Goal: Transaction & Acquisition: Purchase product/service

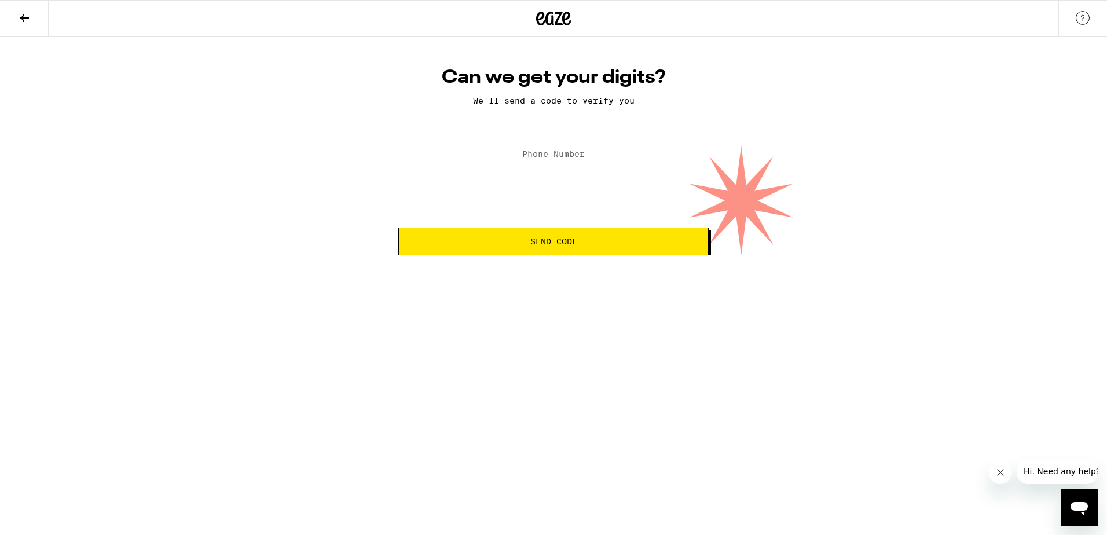
click at [566, 157] on label "Phone Number" at bounding box center [553, 153] width 63 height 9
type input "[PHONE_NUMBER]"
click at [565, 245] on span "Send Code" at bounding box center [553, 241] width 47 height 8
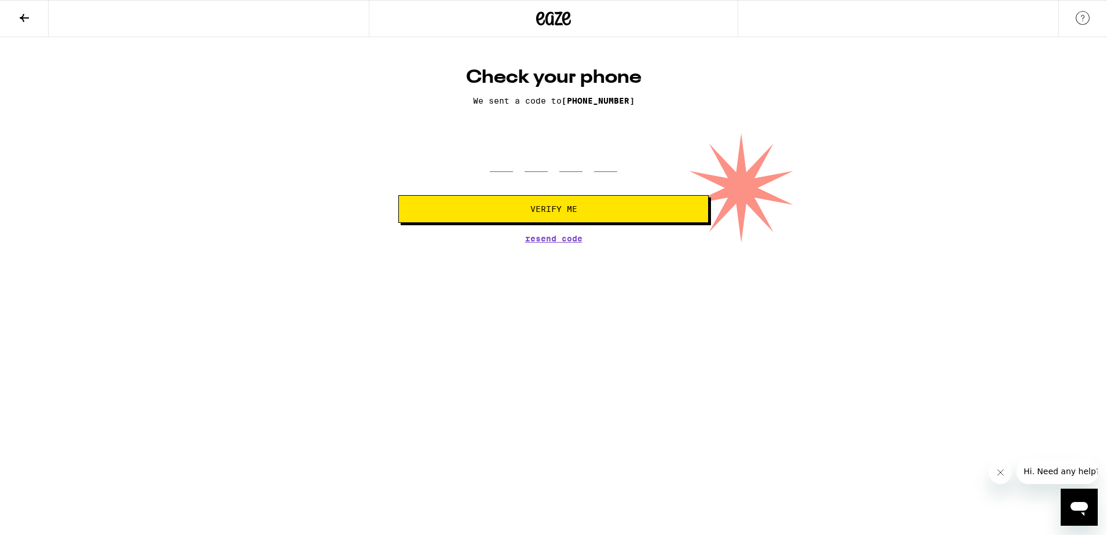
click at [521, 153] on div at bounding box center [553, 155] width 127 height 34
click at [534, 152] on input "tel" at bounding box center [536, 155] width 23 height 34
type input "5"
type input "4"
type input "5"
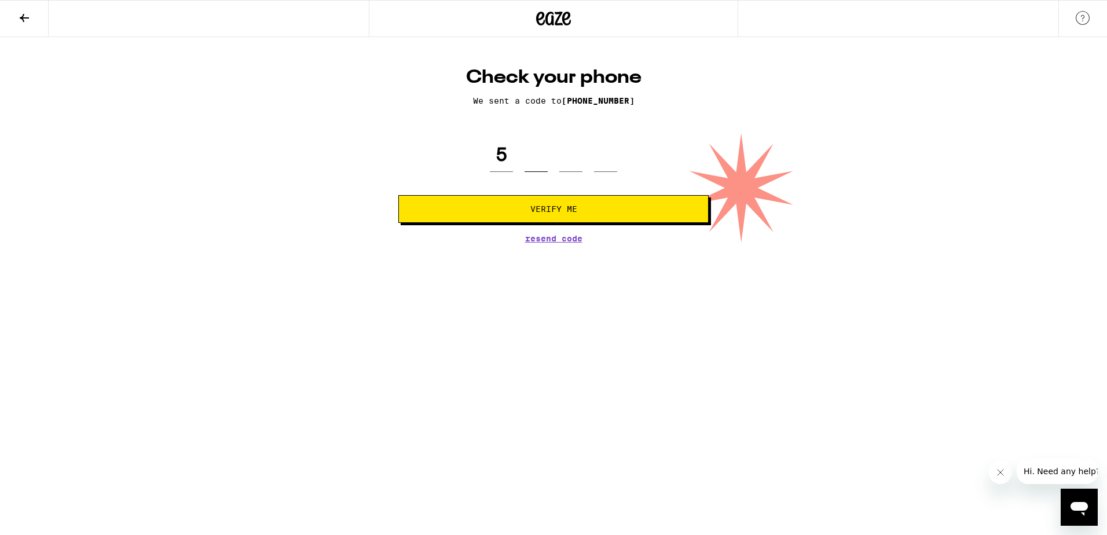
type input "4"
type input "3"
type input "2"
click at [558, 202] on button "Verify Me" at bounding box center [553, 209] width 310 height 28
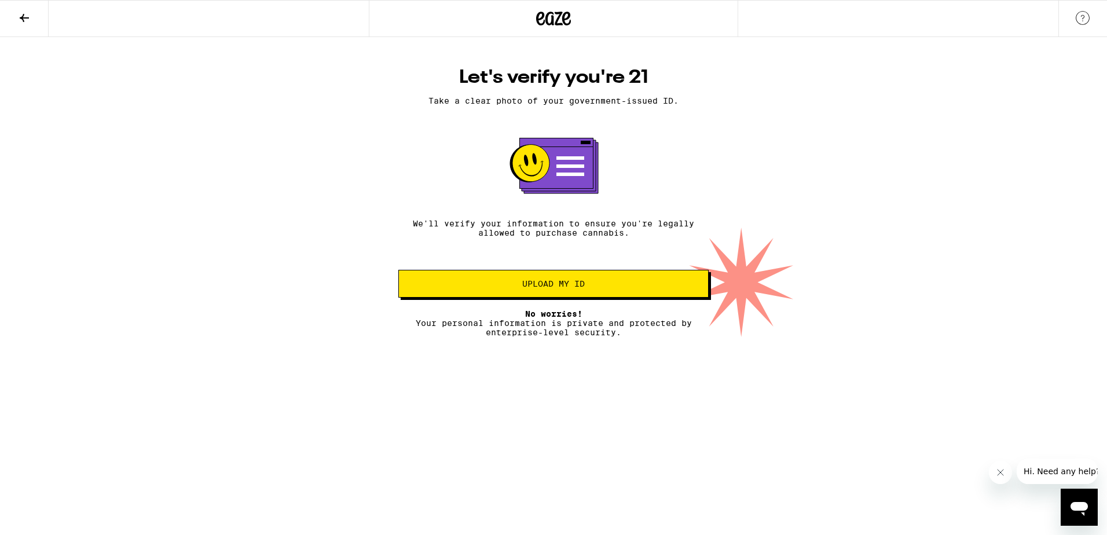
click at [577, 294] on button "Upload my ID" at bounding box center [553, 284] width 310 height 28
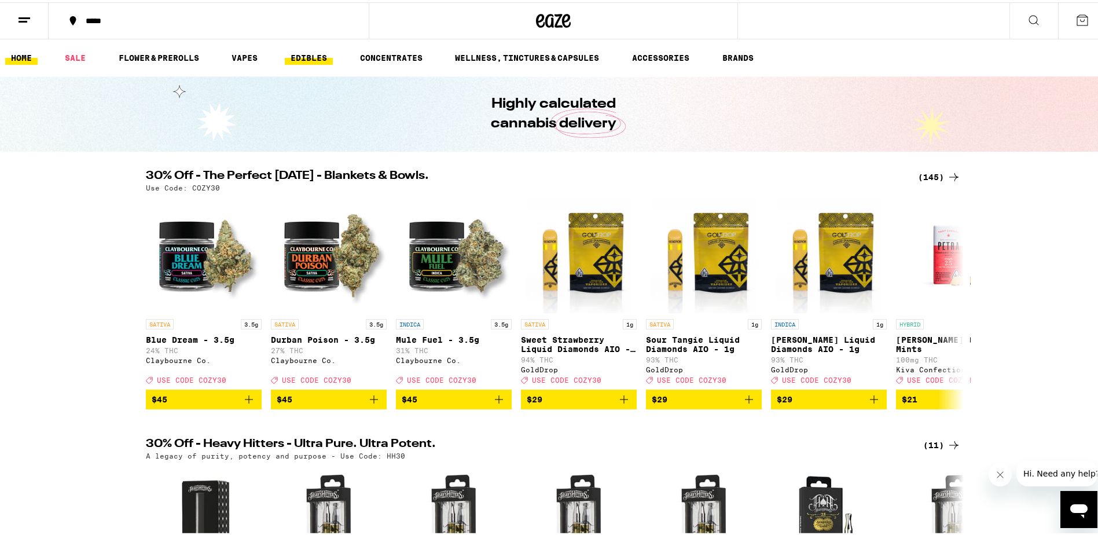
click at [305, 50] on link "EDIBLES" at bounding box center [309, 56] width 48 height 14
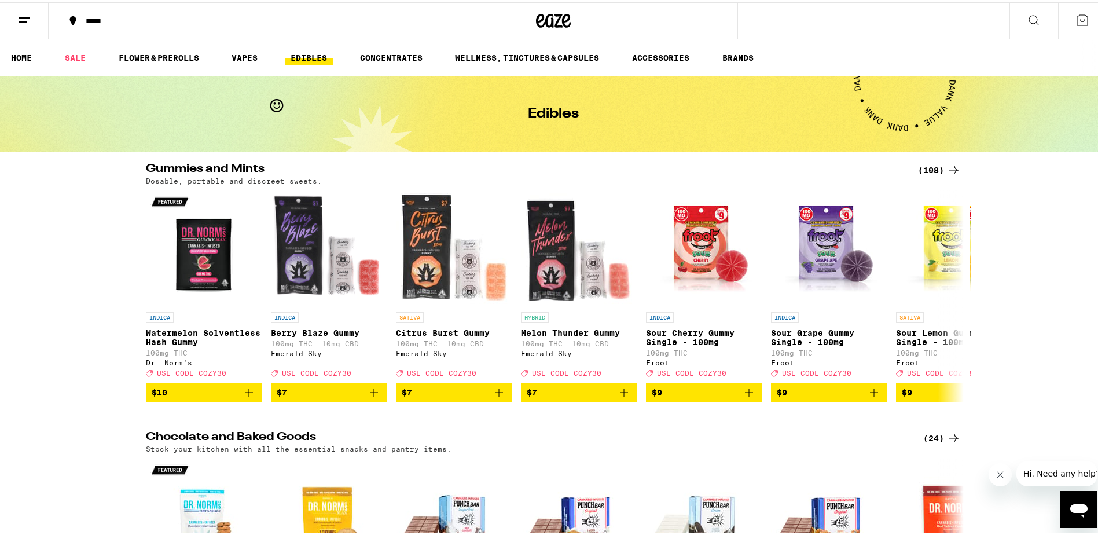
click at [41, 19] on button at bounding box center [24, 19] width 49 height 36
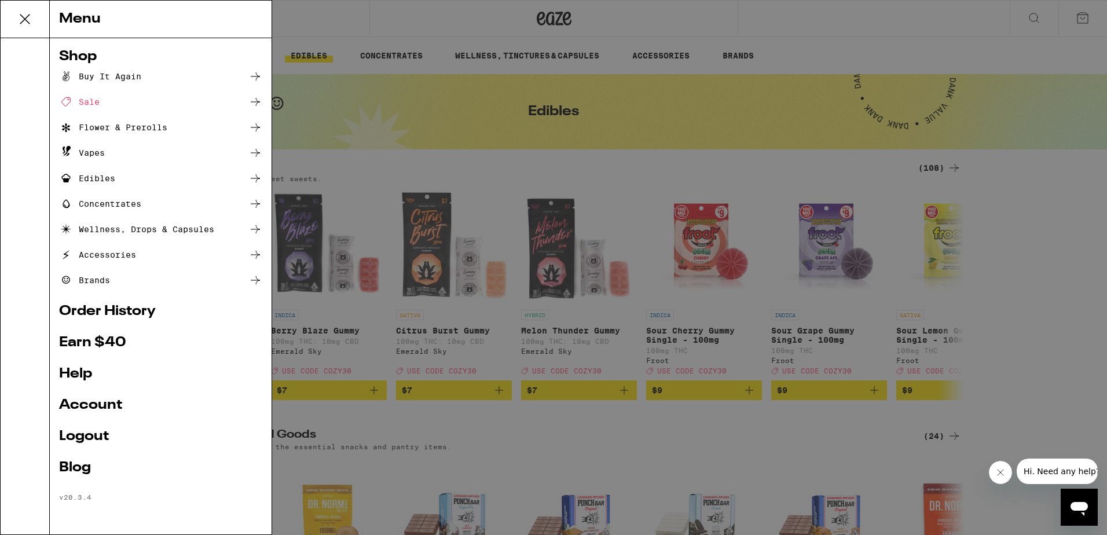
click at [93, 409] on link "Account" at bounding box center [160, 405] width 203 height 14
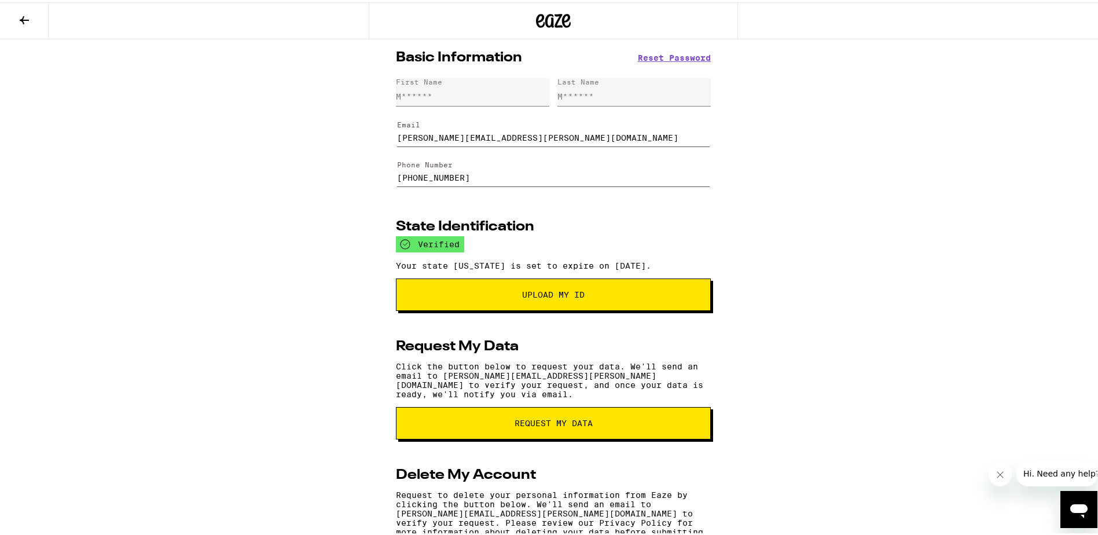
click at [20, 13] on icon at bounding box center [24, 18] width 14 height 14
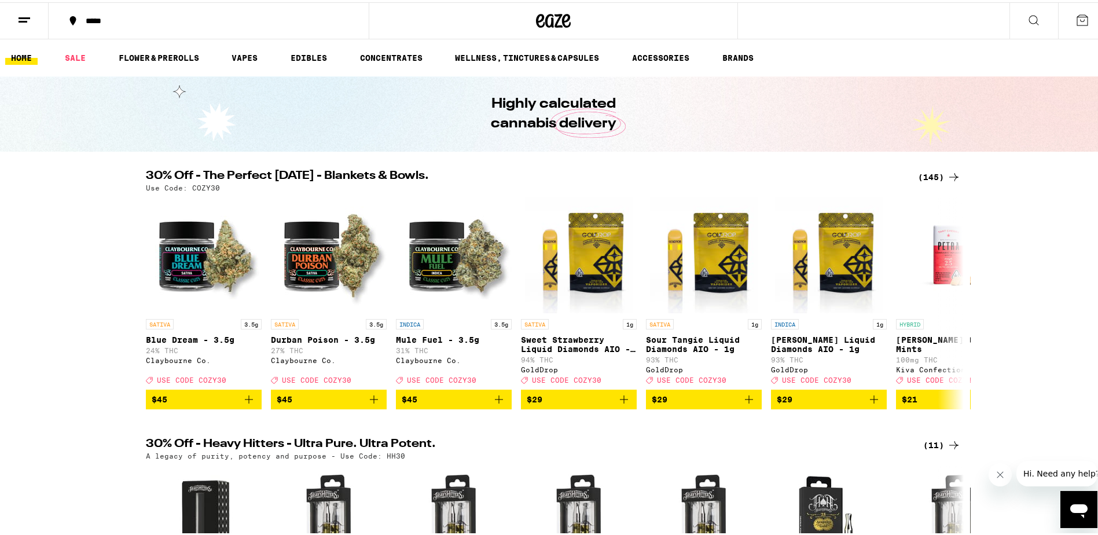
click at [1027, 15] on icon at bounding box center [1034, 18] width 14 height 14
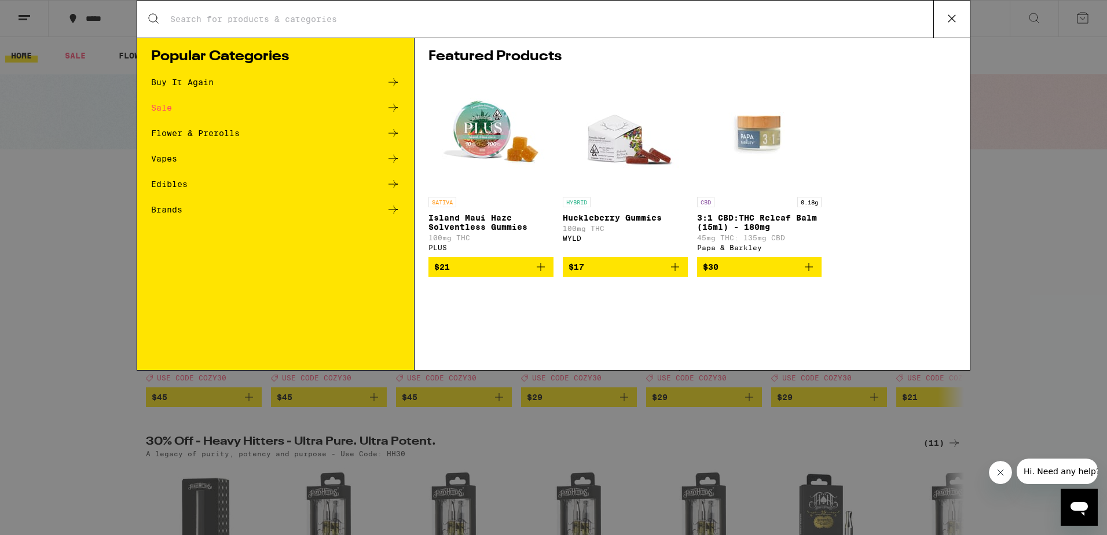
click at [583, 13] on div "Search for Products" at bounding box center [553, 19] width 833 height 37
click at [193, 17] on input "Search for Products" at bounding box center [552, 19] width 764 height 10
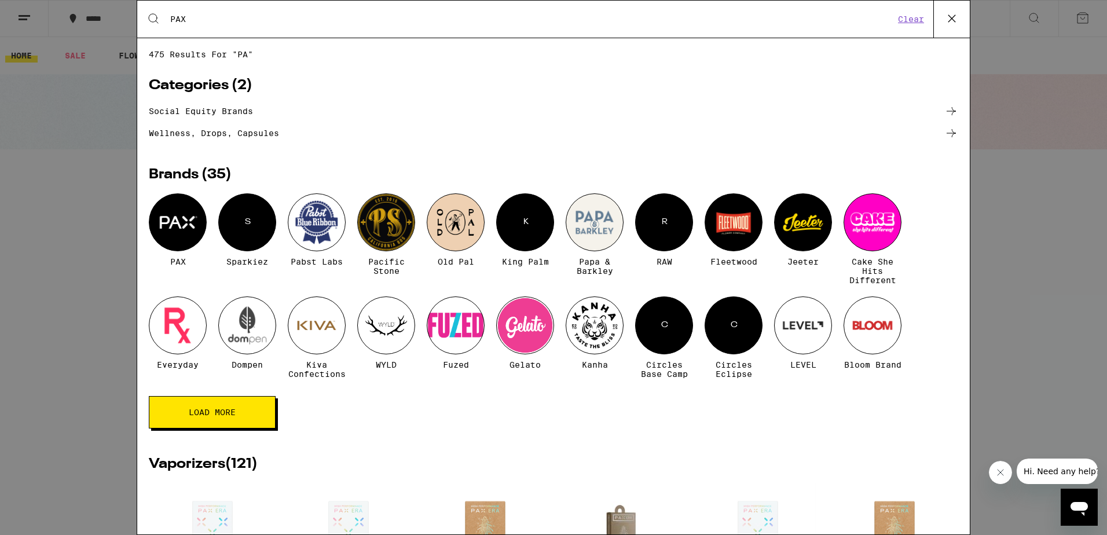
type input "PAX"
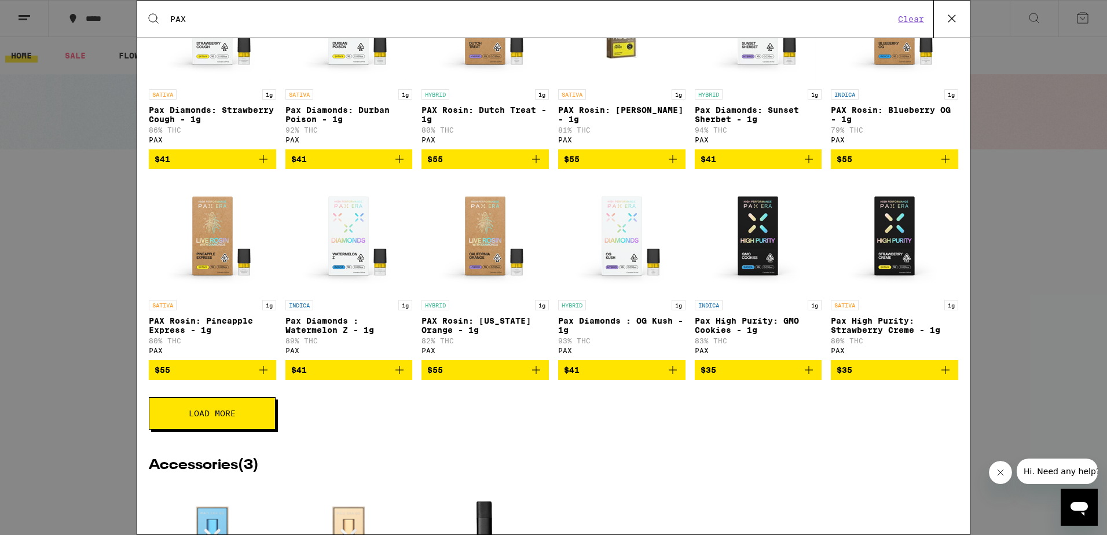
scroll to position [290, 0]
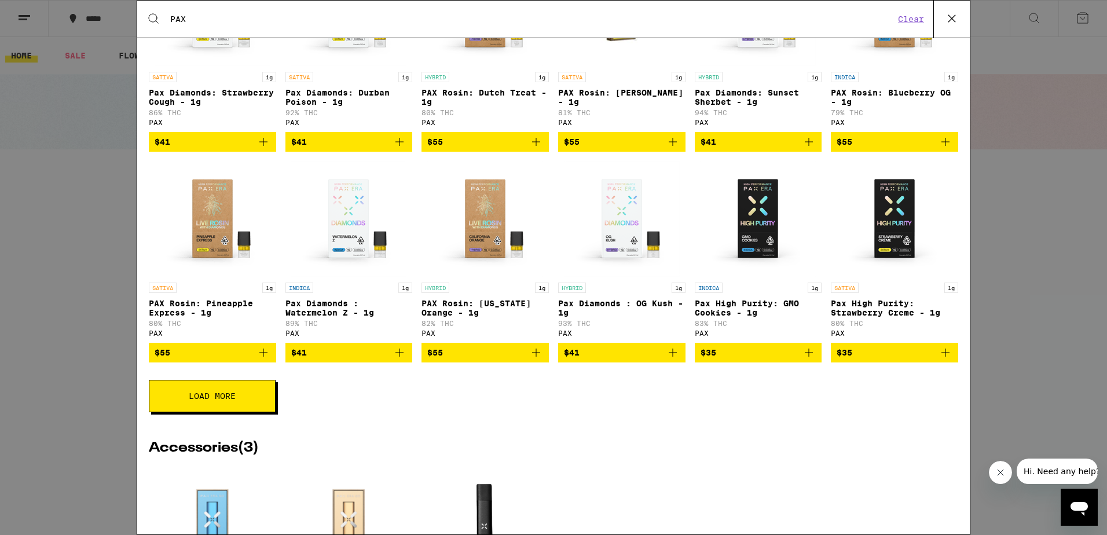
click at [241, 412] on button "Load More" at bounding box center [212, 396] width 127 height 32
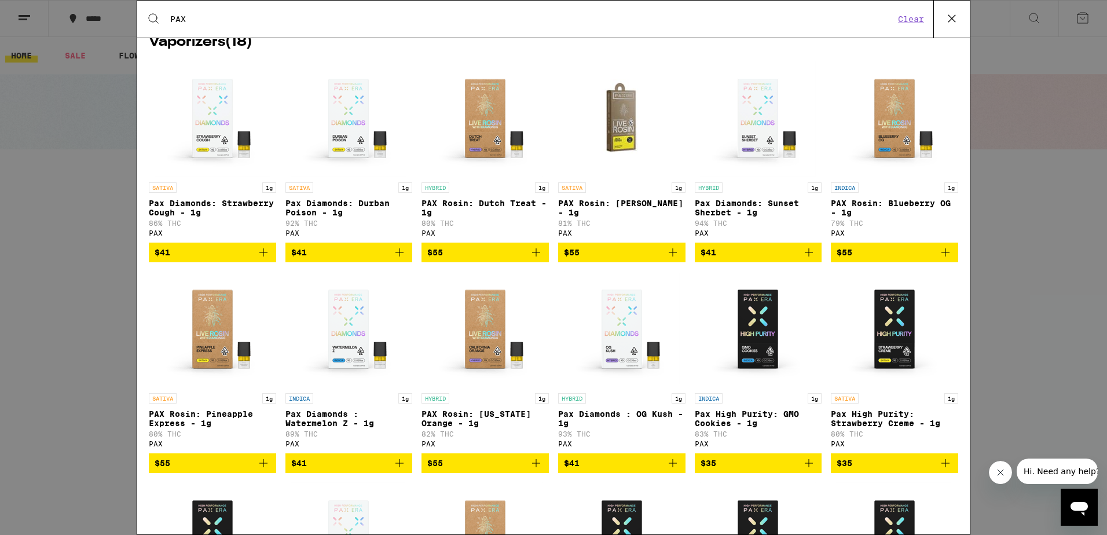
scroll to position [174, 0]
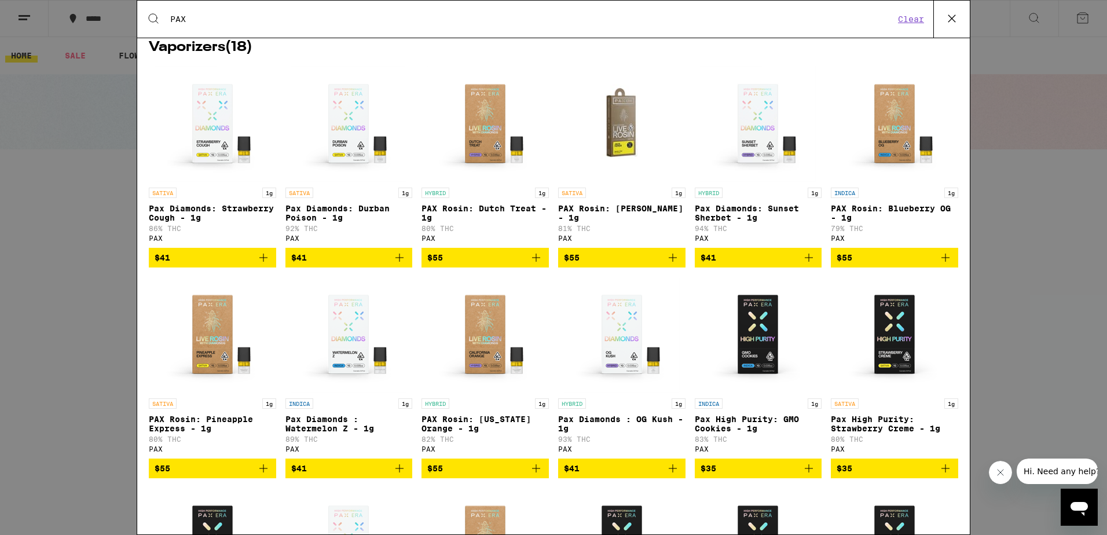
click at [263, 265] on icon "Add to bag" at bounding box center [264, 258] width 14 height 14
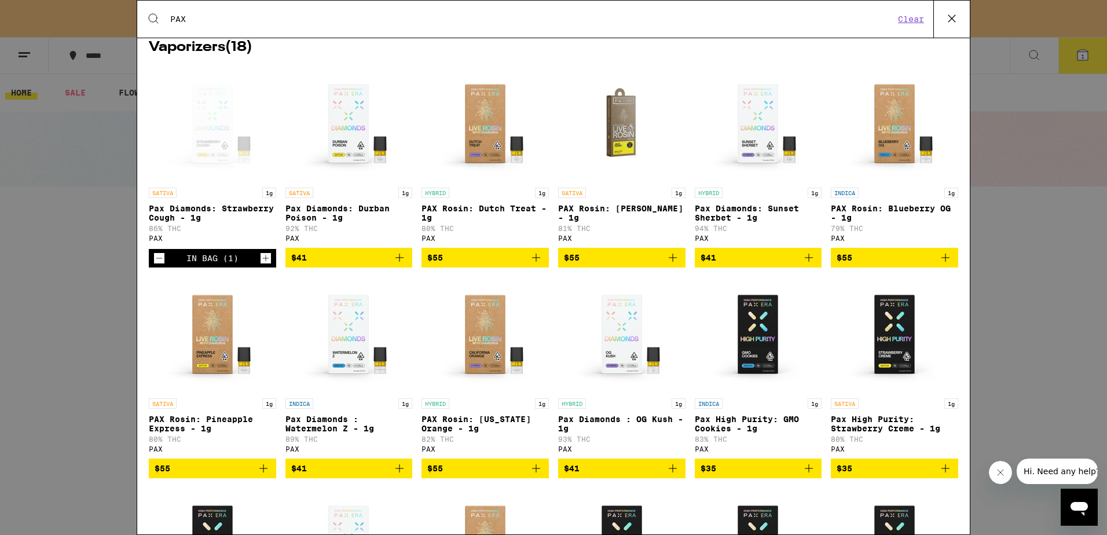
click at [804, 265] on icon "Add to bag" at bounding box center [809, 258] width 14 height 14
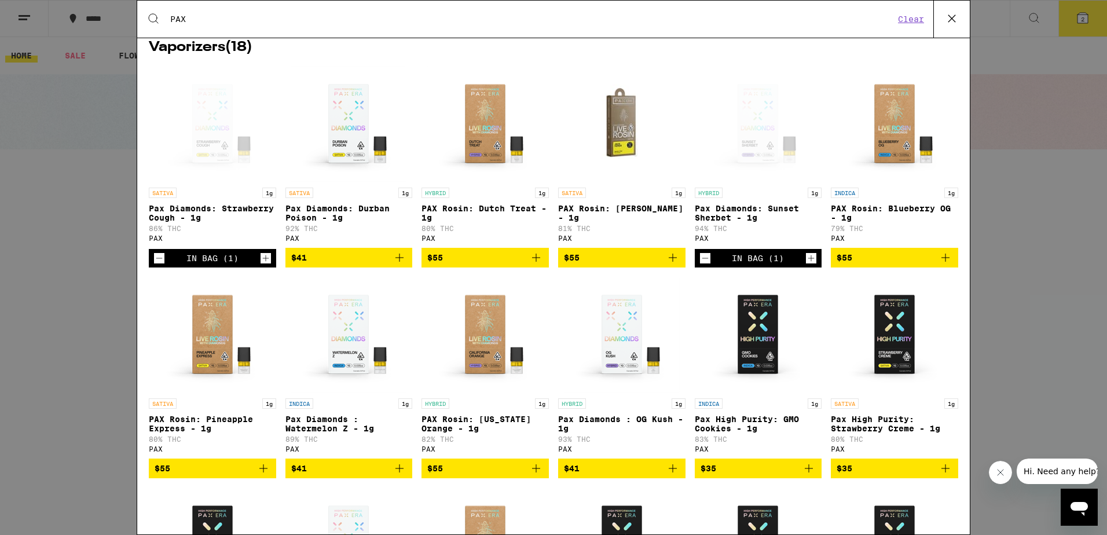
click at [161, 265] on icon "Decrement" at bounding box center [159, 258] width 10 height 14
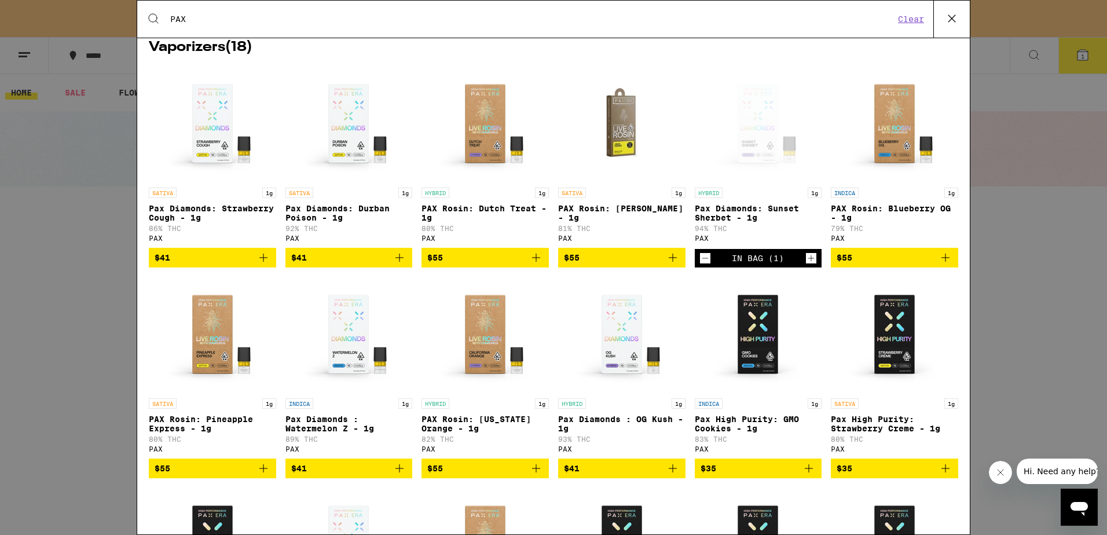
click at [701, 265] on icon "Decrement" at bounding box center [705, 258] width 10 height 14
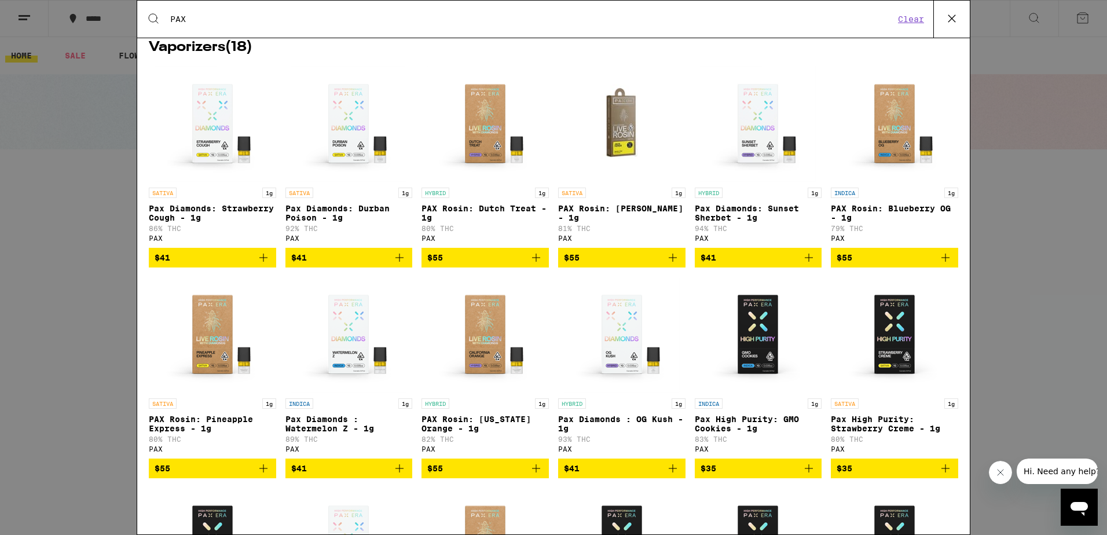
click at [529, 475] on icon "Add to bag" at bounding box center [536, 468] width 14 height 14
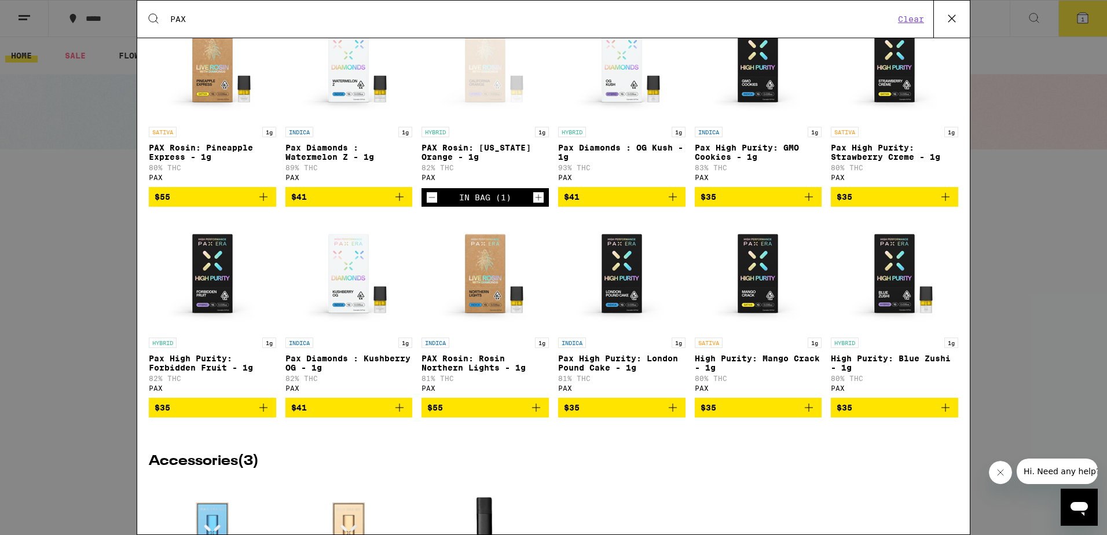
scroll to position [392, 0]
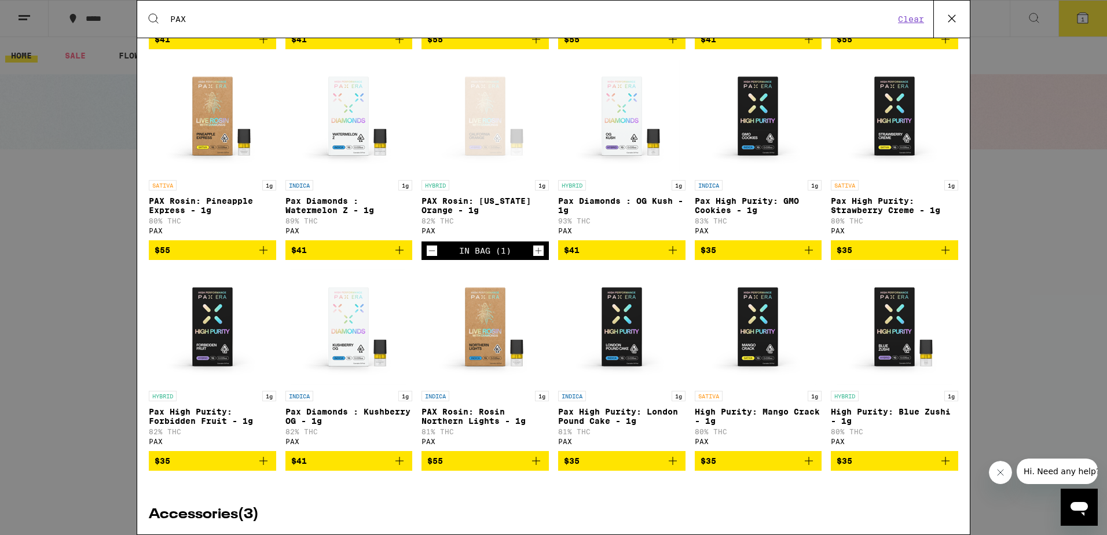
click at [265, 257] on icon "Add to bag" at bounding box center [264, 250] width 14 height 14
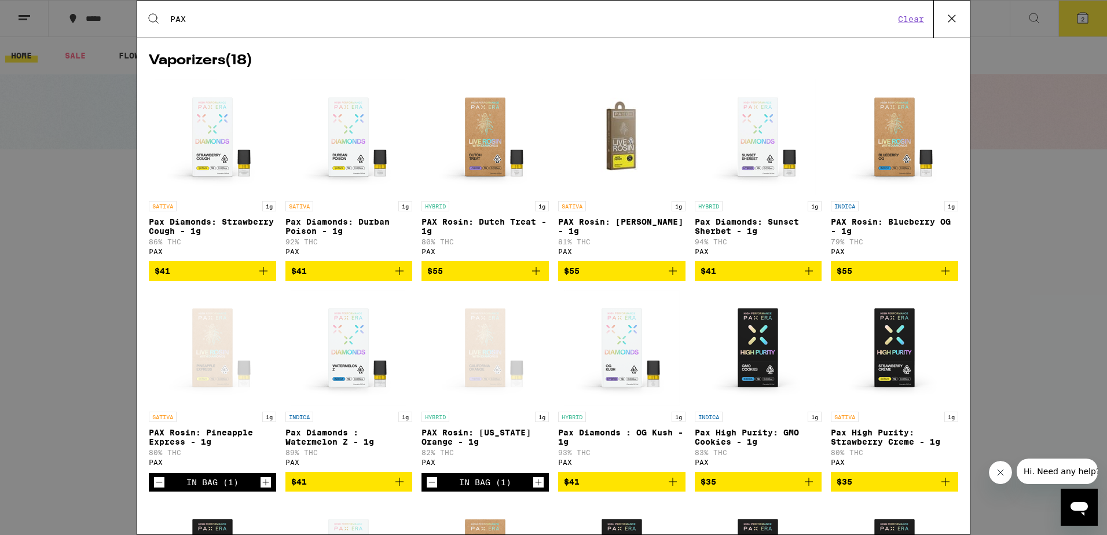
scroll to position [0, 0]
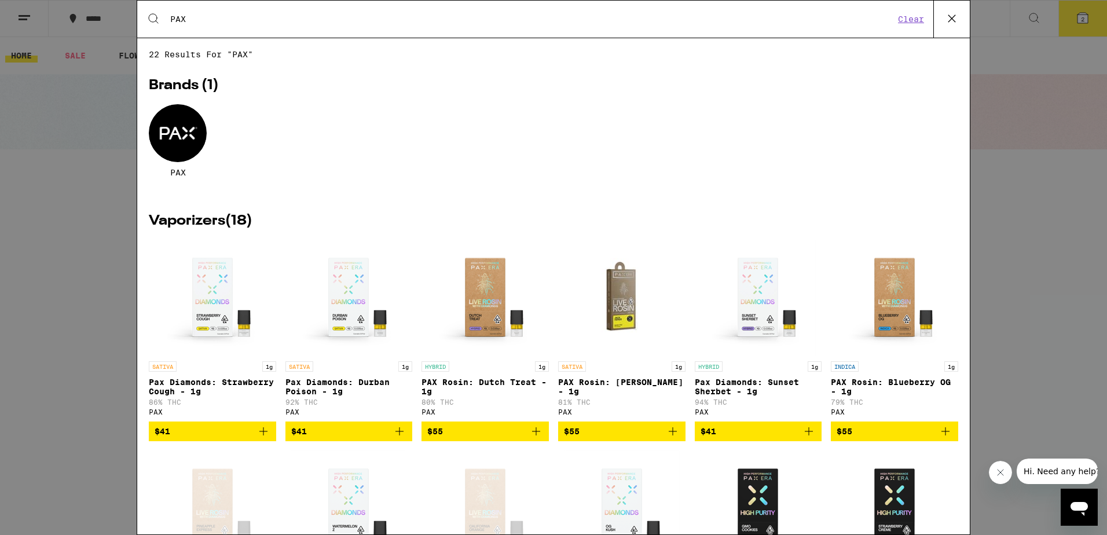
click at [948, 19] on icon at bounding box center [951, 18] width 17 height 17
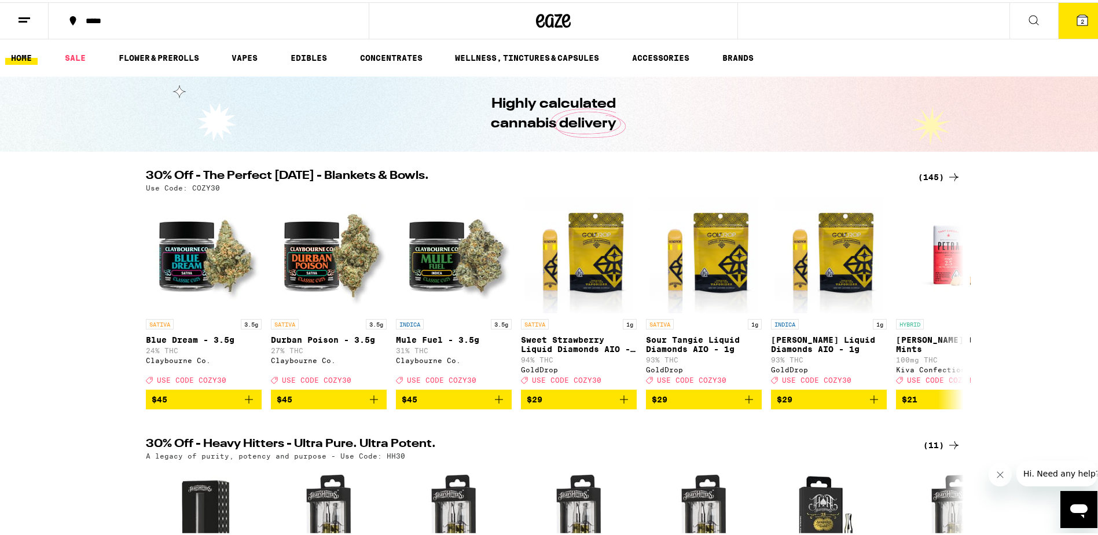
click at [1030, 19] on icon at bounding box center [1034, 18] width 14 height 14
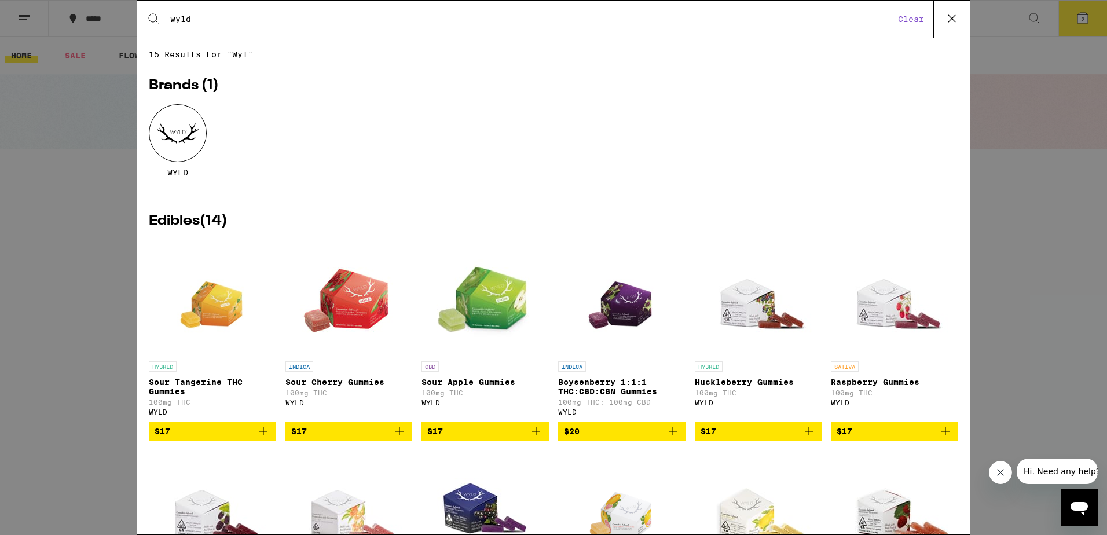
type input "wyld"
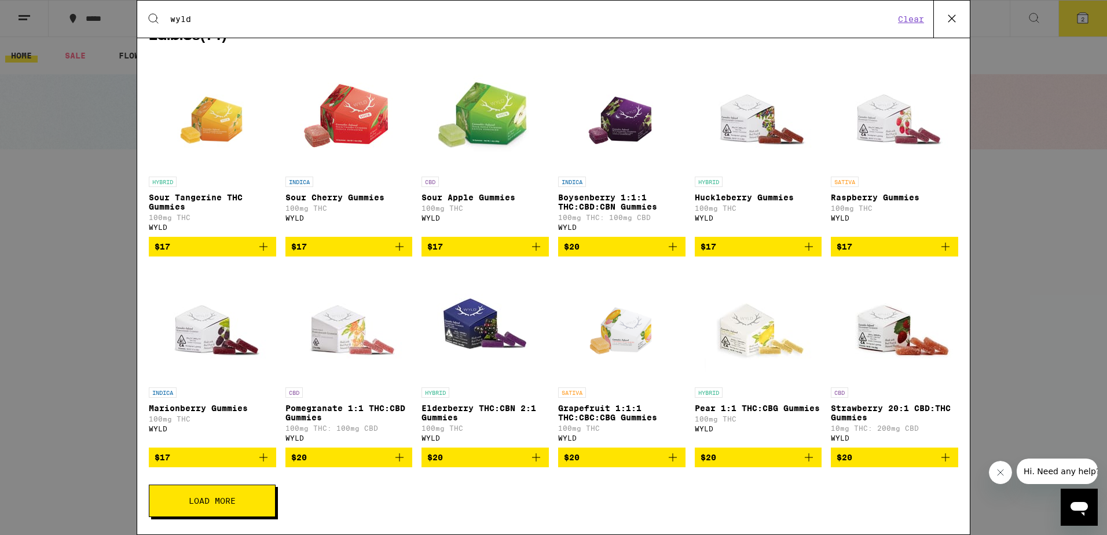
scroll to position [200, 0]
click at [250, 513] on button "Load More" at bounding box center [212, 501] width 127 height 32
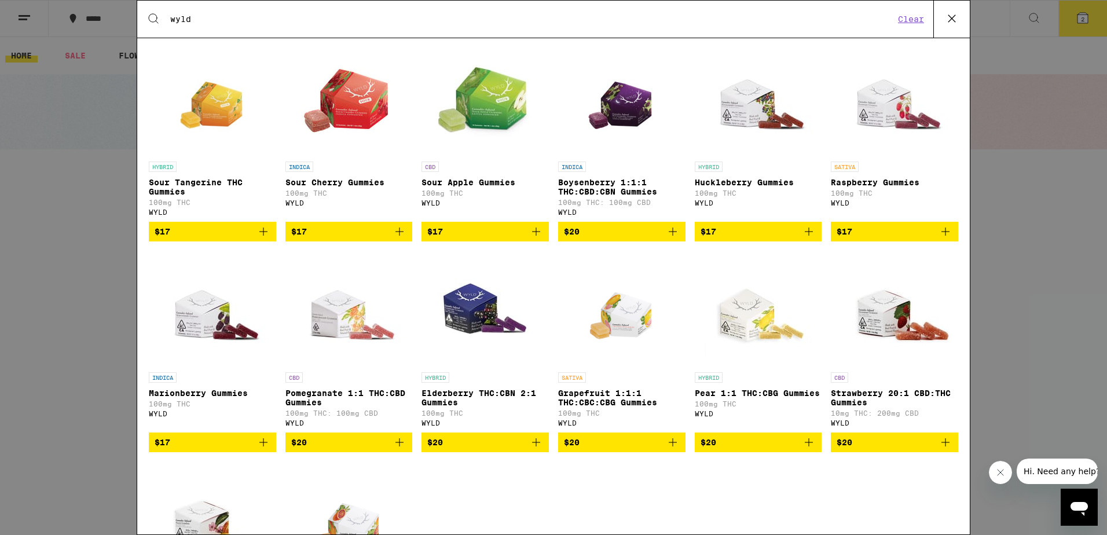
click at [802, 235] on icon "Add to bag" at bounding box center [809, 232] width 14 height 14
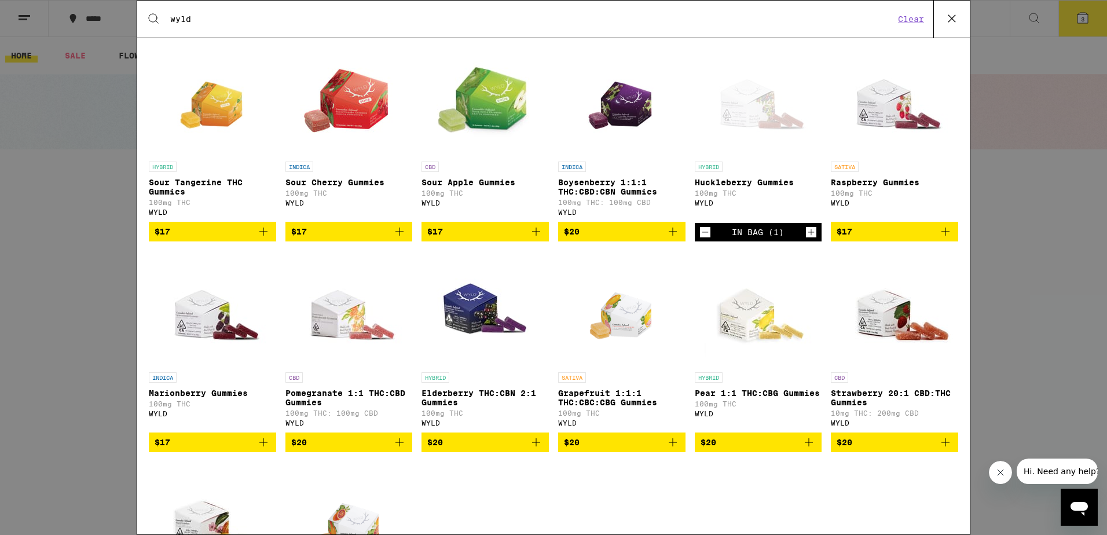
click at [806, 236] on icon "Increment" at bounding box center [811, 232] width 10 height 14
click at [621, 117] on img "Open page for Boysenberry 1:1:1 THC:CBD:CBN Gummies from WYLD" at bounding box center [621, 98] width 83 height 116
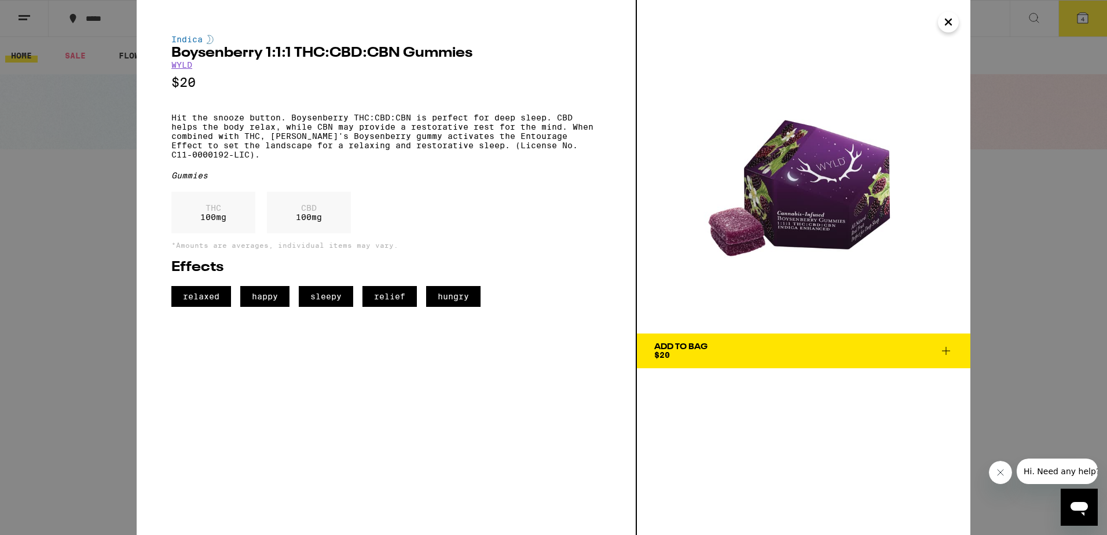
click at [950, 353] on icon at bounding box center [946, 351] width 14 height 14
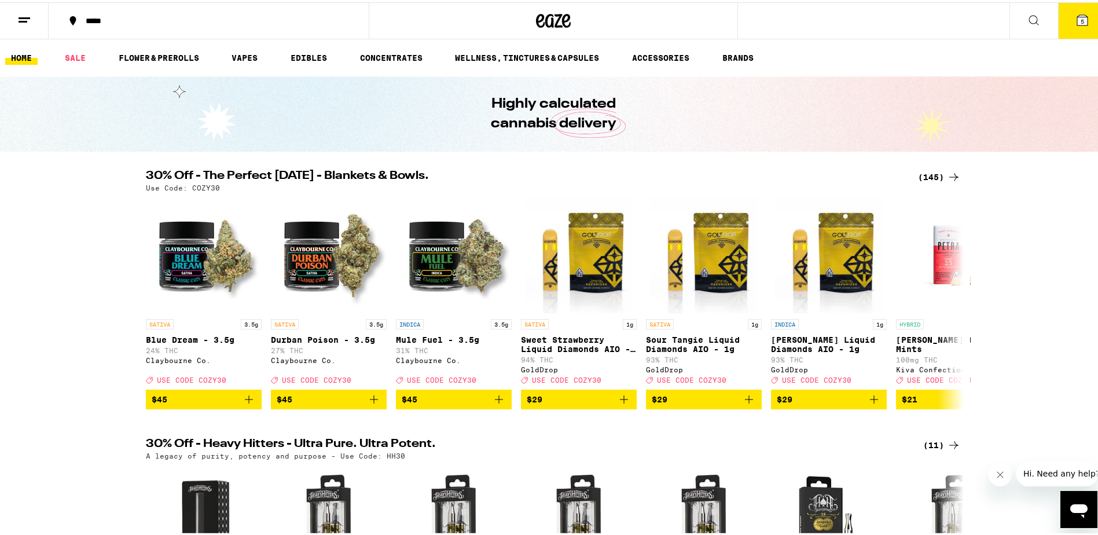
click at [1078, 17] on icon at bounding box center [1083, 18] width 10 height 10
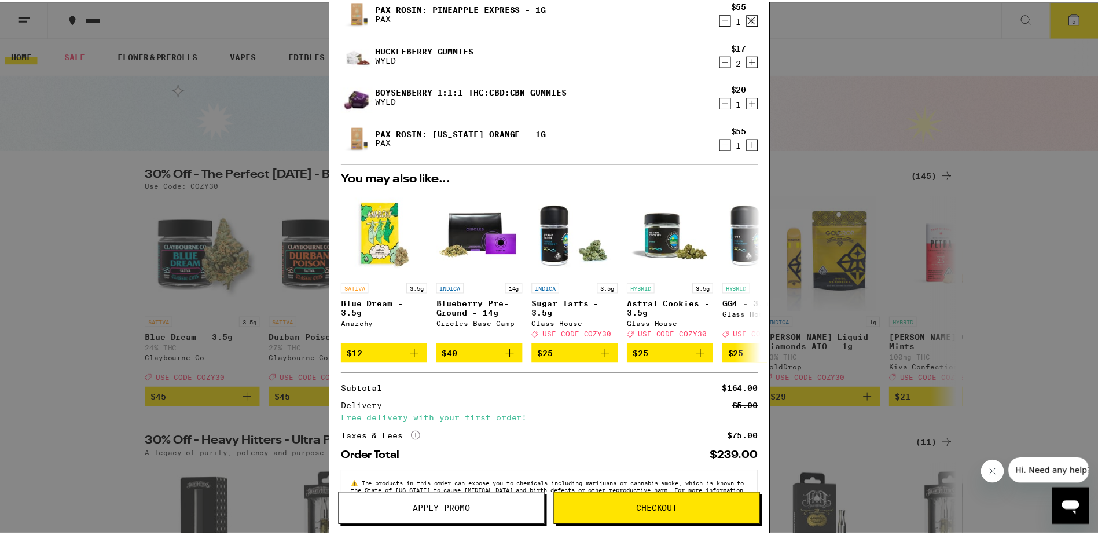
scroll to position [83, 0]
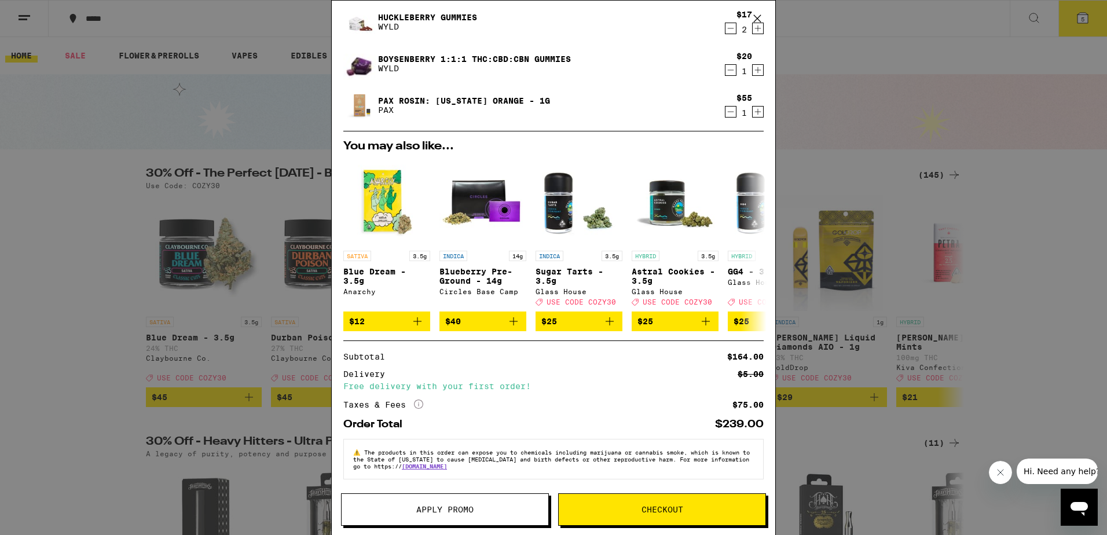
click at [460, 508] on span "Apply Promo" at bounding box center [444, 509] width 57 height 8
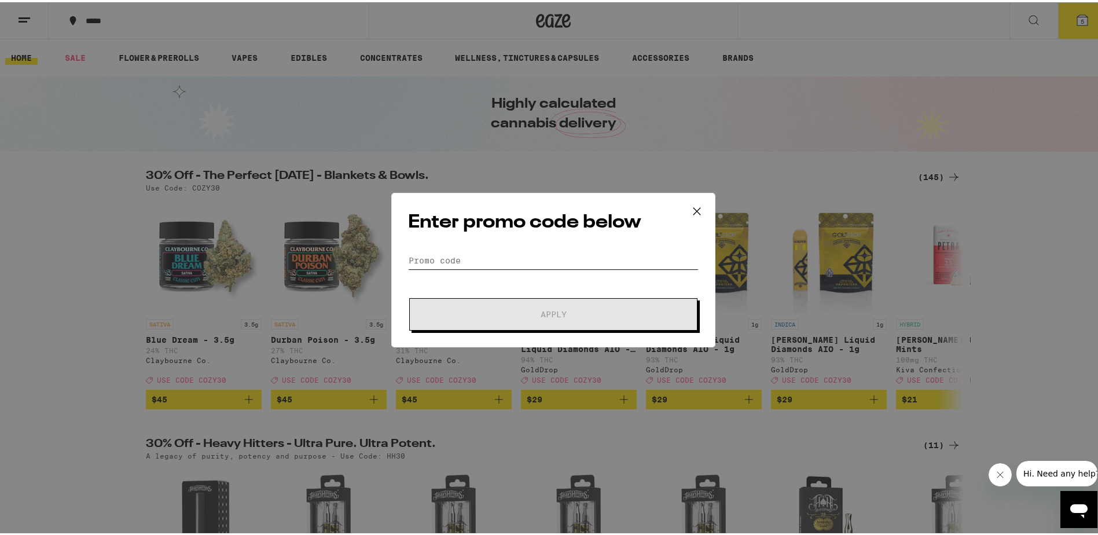
click at [450, 260] on input "Promo Code" at bounding box center [553, 258] width 291 height 17
click at [701, 210] on icon at bounding box center [696, 208] width 17 height 17
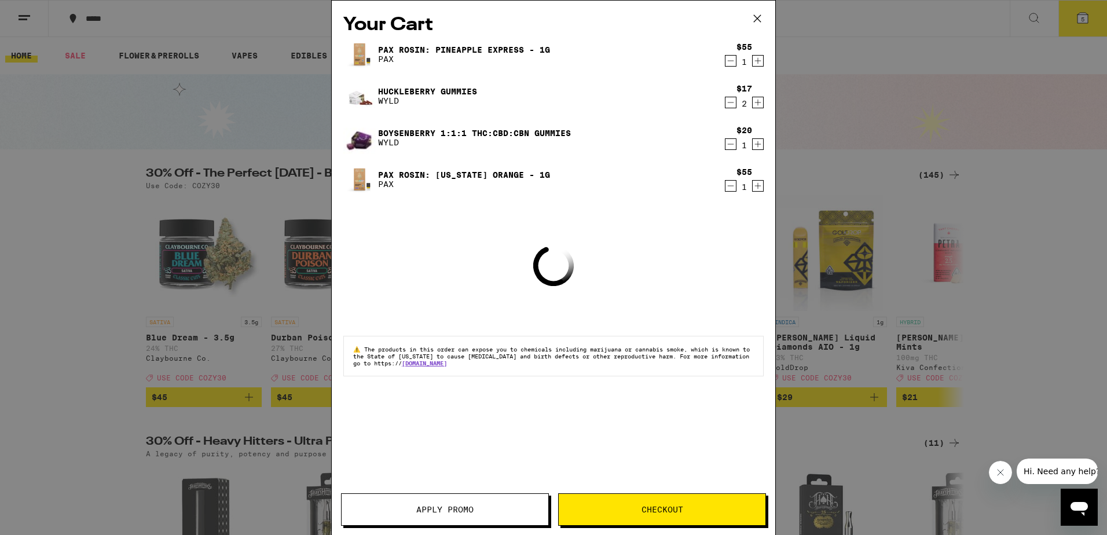
click at [757, 17] on icon at bounding box center [757, 18] width 17 height 17
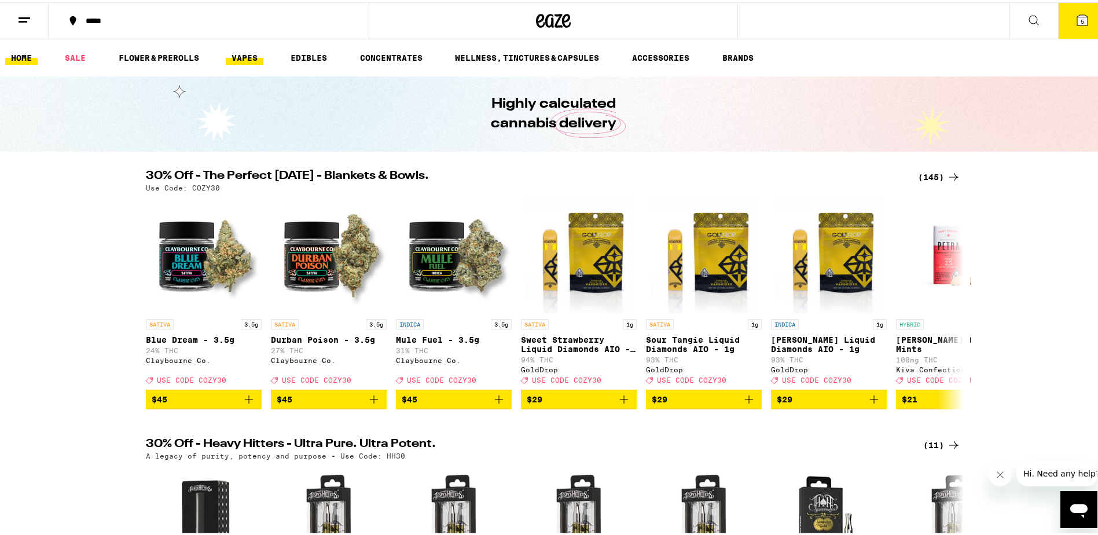
click at [246, 54] on link "VAPES" at bounding box center [245, 56] width 38 height 14
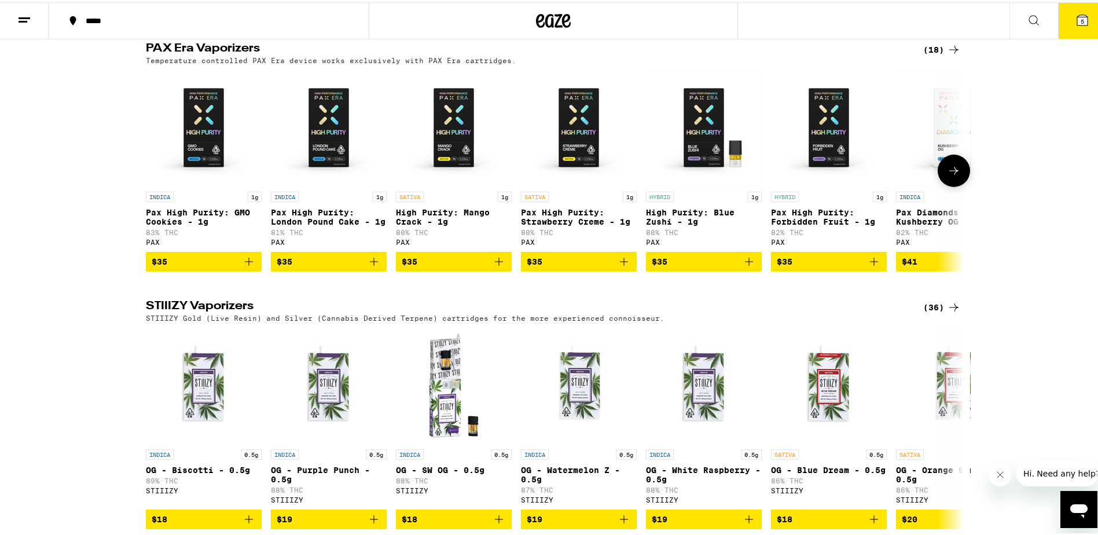
scroll to position [521, 0]
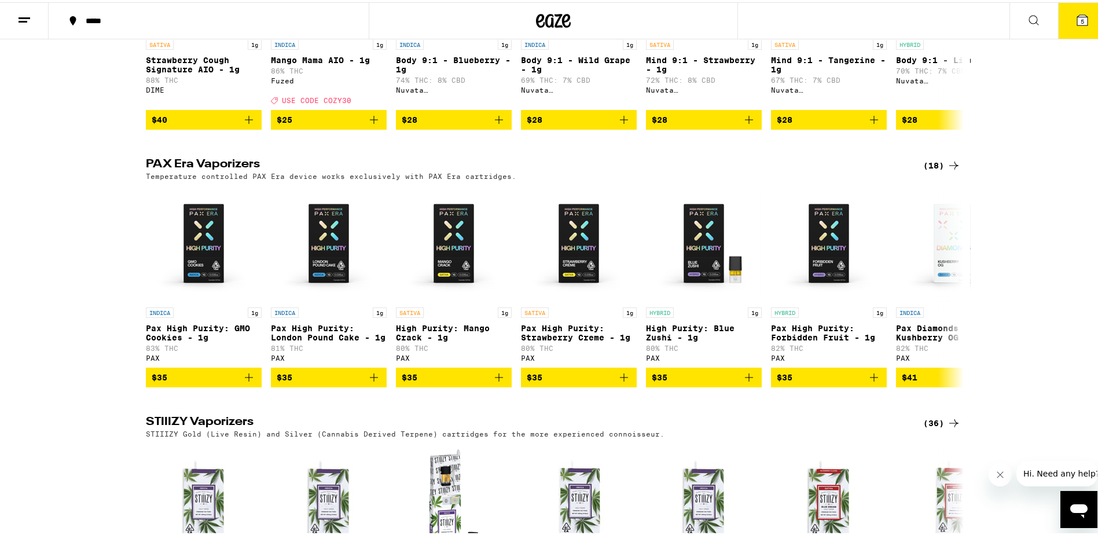
click at [938, 170] on div "(18)" at bounding box center [943, 163] width 38 height 14
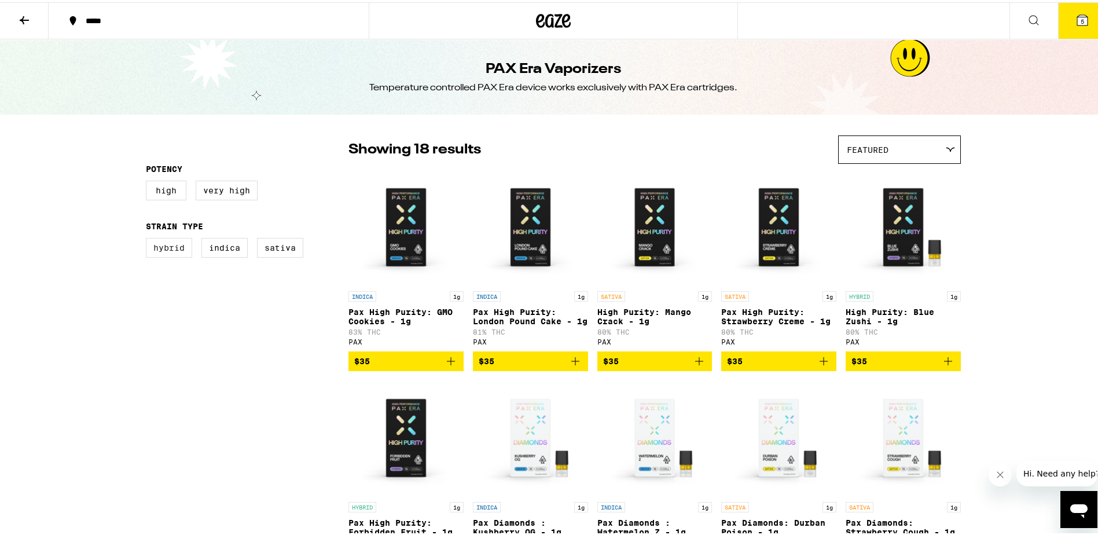
click at [161, 249] on label "Hybrid" at bounding box center [169, 246] width 46 height 20
click at [149, 238] on input "Hybrid" at bounding box center [148, 237] width 1 height 1
checkbox input "true"
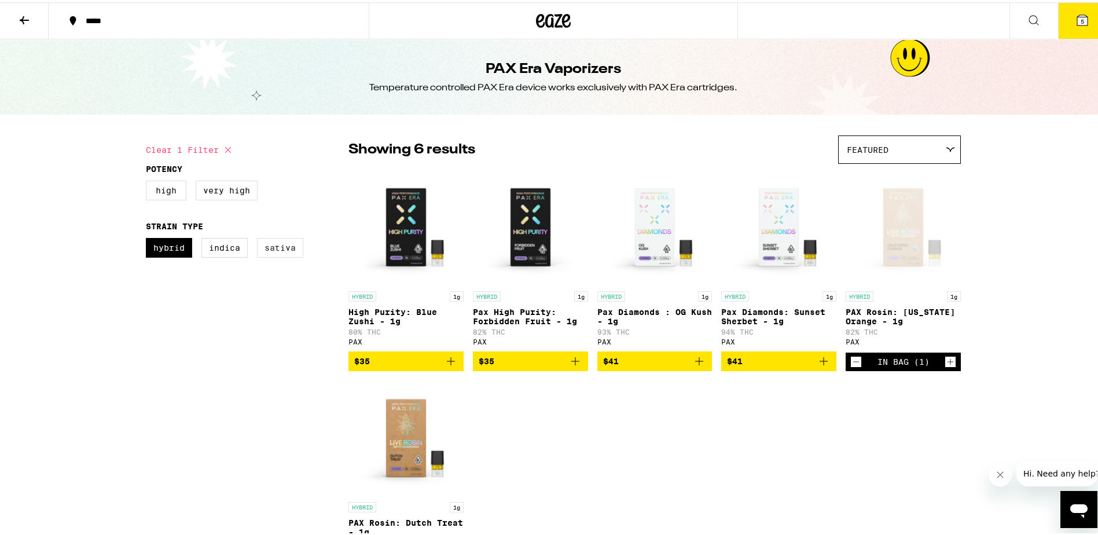
click at [260, 250] on label "Sativa" at bounding box center [280, 246] width 46 height 20
click at [149, 238] on input "Sativa" at bounding box center [148, 237] width 1 height 1
checkbox input "true"
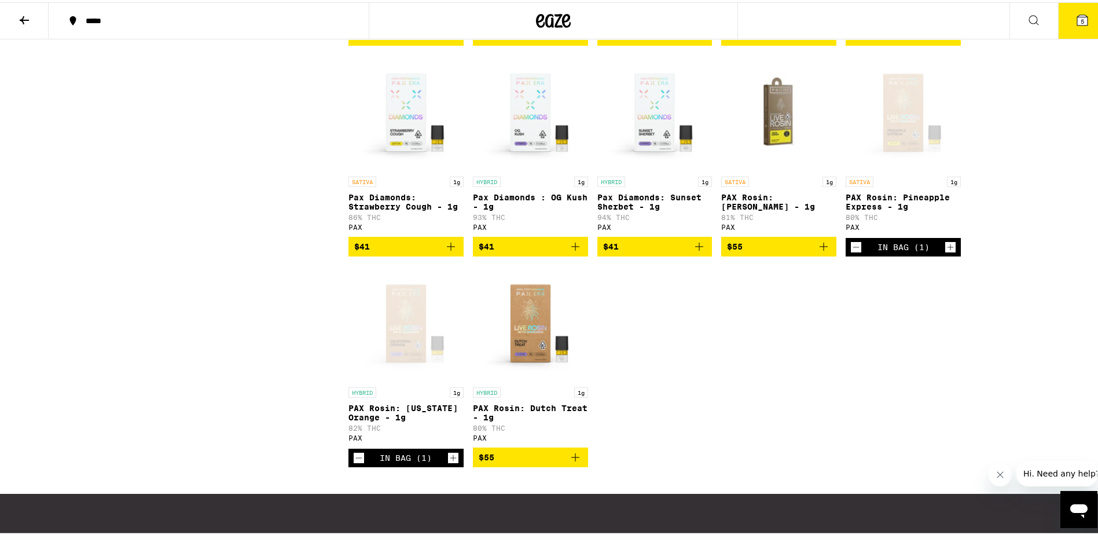
scroll to position [347, 0]
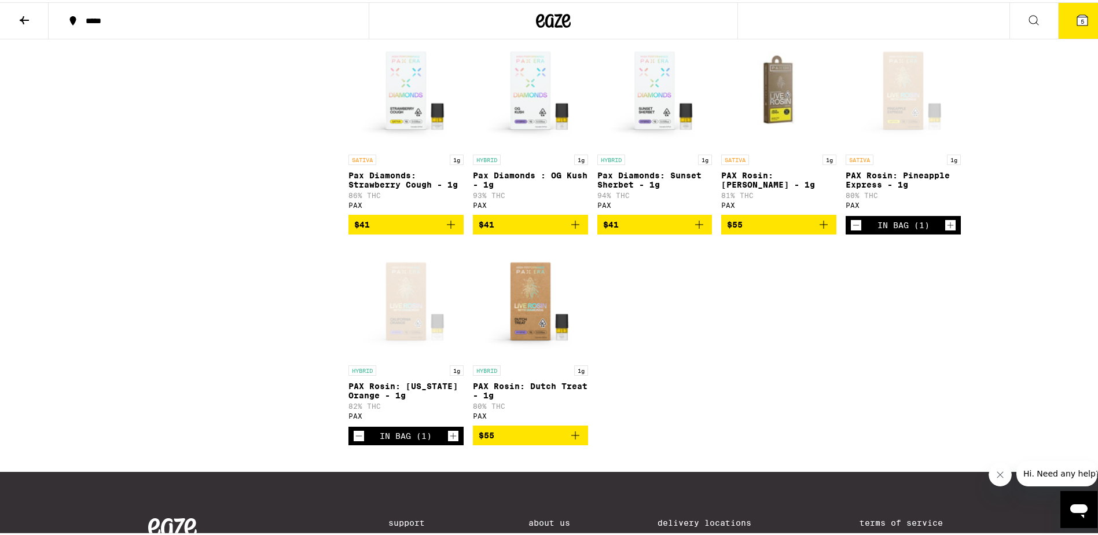
click at [540, 317] on img "Open page for PAX Rosin: Dutch Treat - 1g from PAX" at bounding box center [530, 299] width 115 height 116
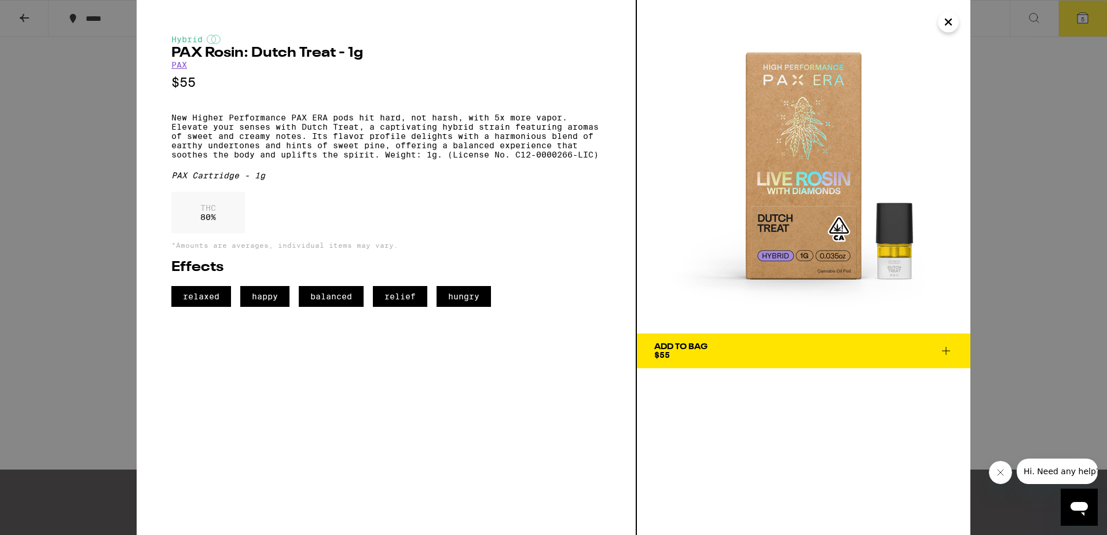
click at [950, 17] on icon "Close" at bounding box center [948, 21] width 14 height 17
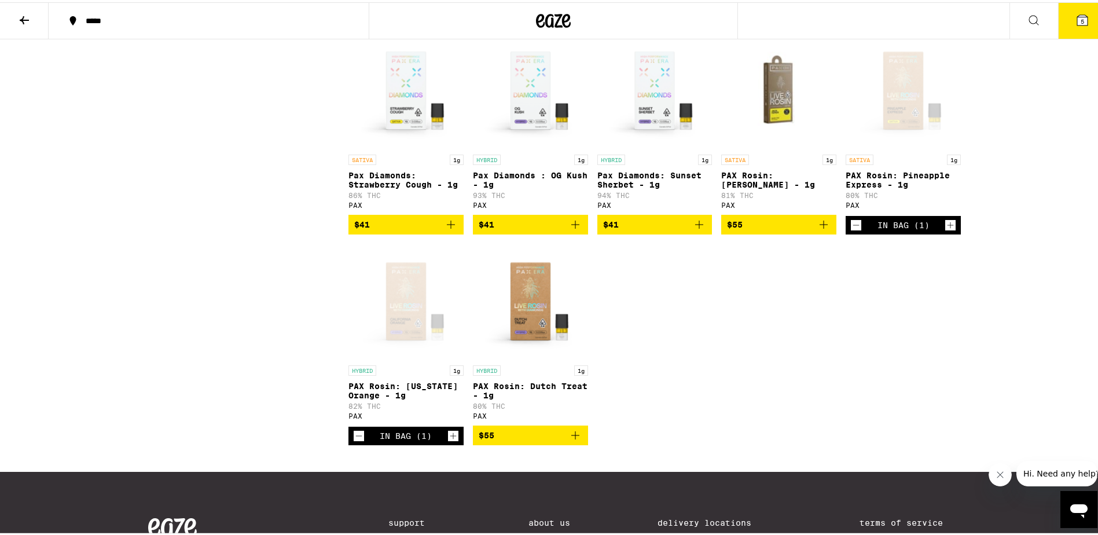
click at [1065, 18] on button "5" at bounding box center [1082, 19] width 49 height 36
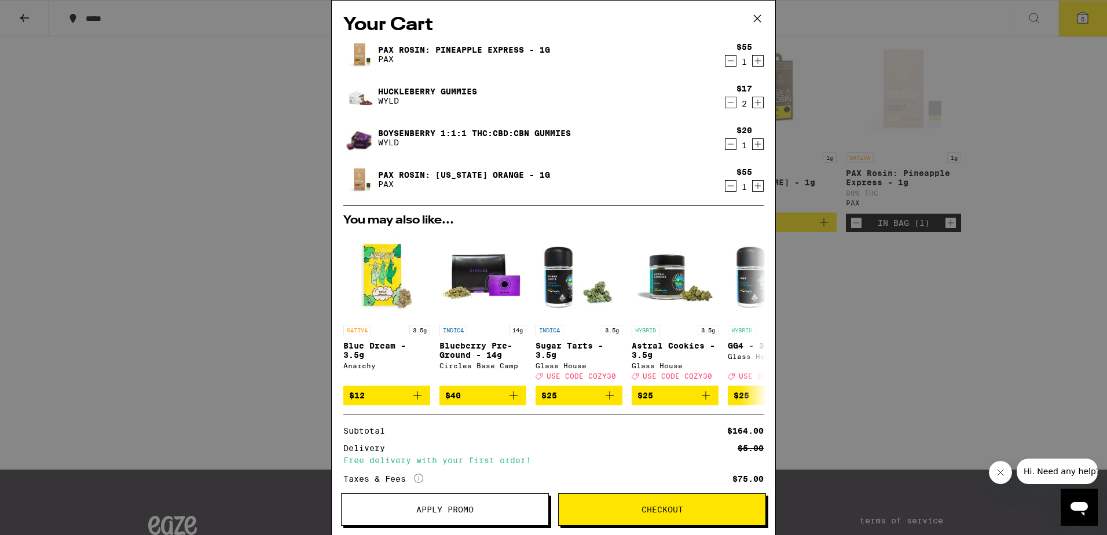
click at [726, 63] on icon "Decrement" at bounding box center [731, 61] width 10 height 14
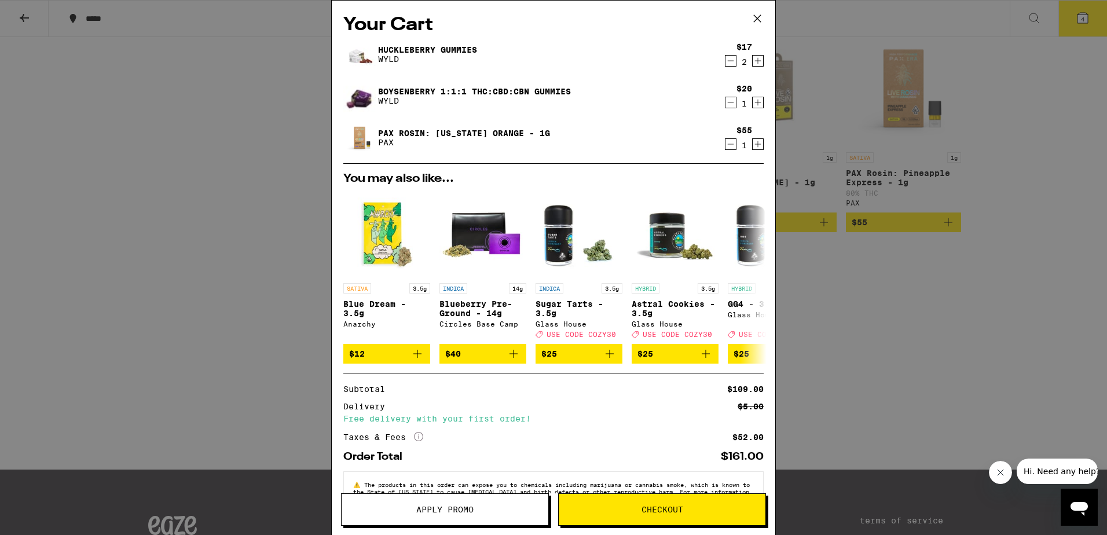
click at [1036, 266] on div "Your Cart Huckleberry Gummies WYLD $17 2 Boysenberry 1:1:1 THC:CBD:CBN Gummies …" at bounding box center [553, 267] width 1107 height 535
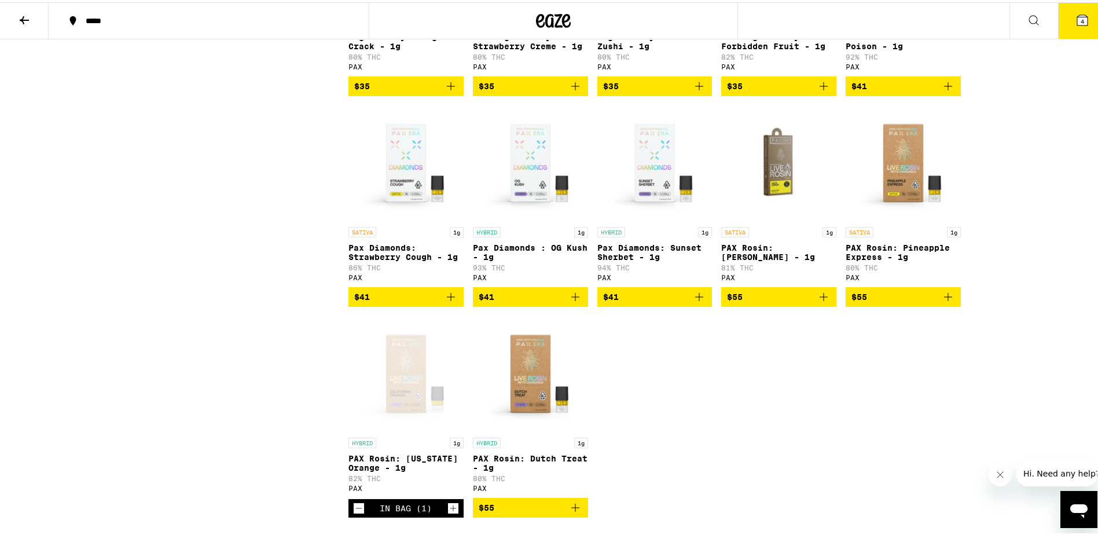
scroll to position [174, 0]
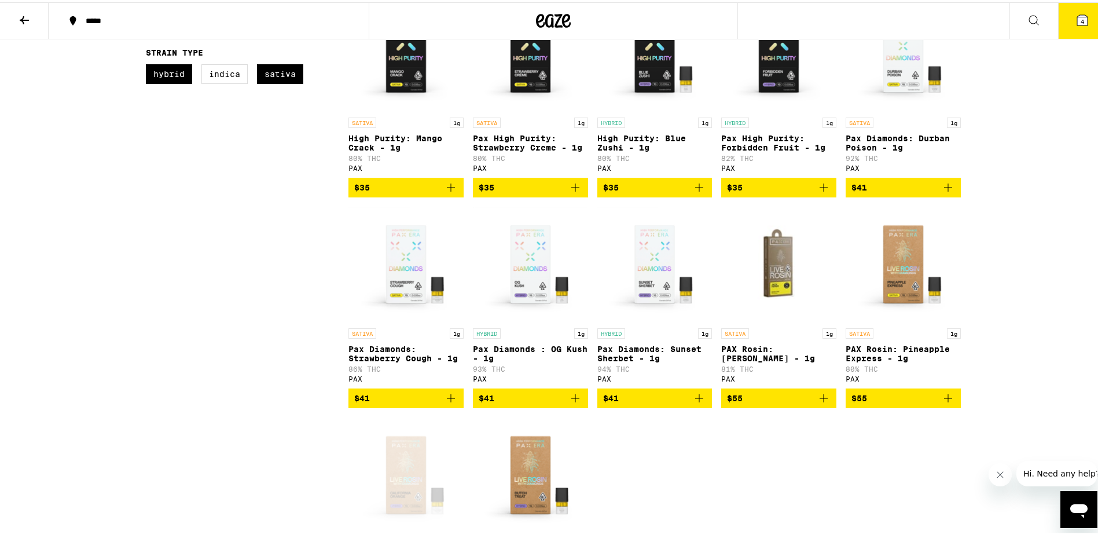
click at [626, 361] on p "Pax Diamonds: Sunset Sherbet - 1g" at bounding box center [655, 351] width 115 height 19
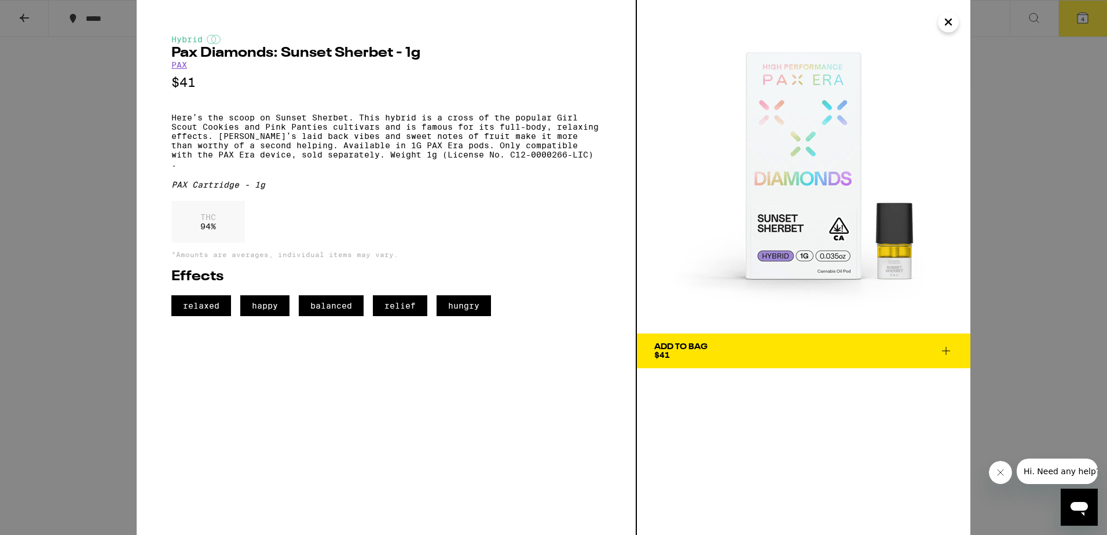
click at [949, 23] on icon "Close" at bounding box center [949, 22] width 6 height 6
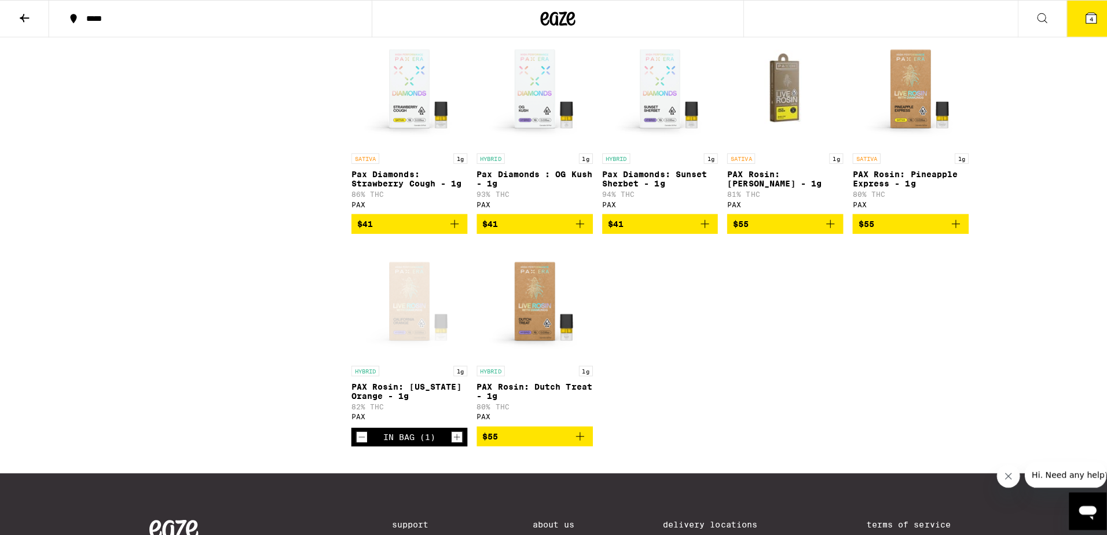
scroll to position [290, 0]
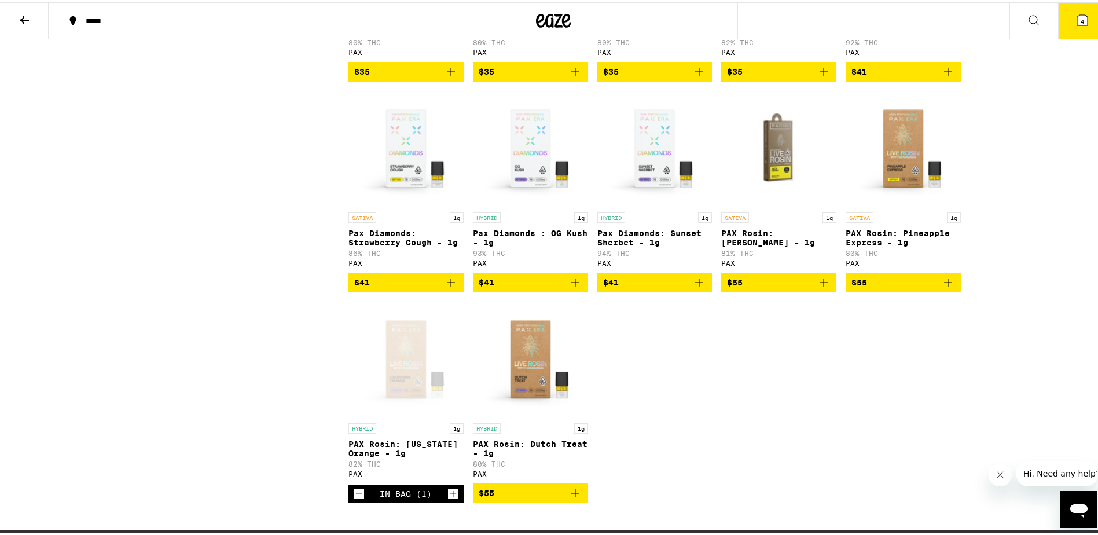
click at [693, 287] on icon "Add to bag" at bounding box center [700, 280] width 14 height 14
click at [1080, 24] on icon at bounding box center [1083, 18] width 14 height 14
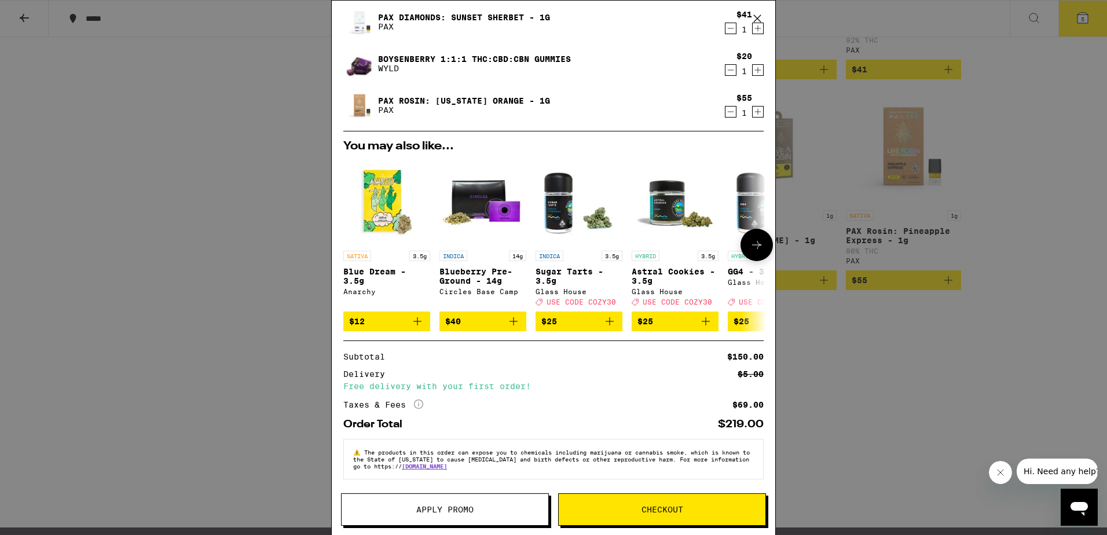
scroll to position [83, 0]
click at [646, 505] on span "Checkout" at bounding box center [663, 509] width 42 height 8
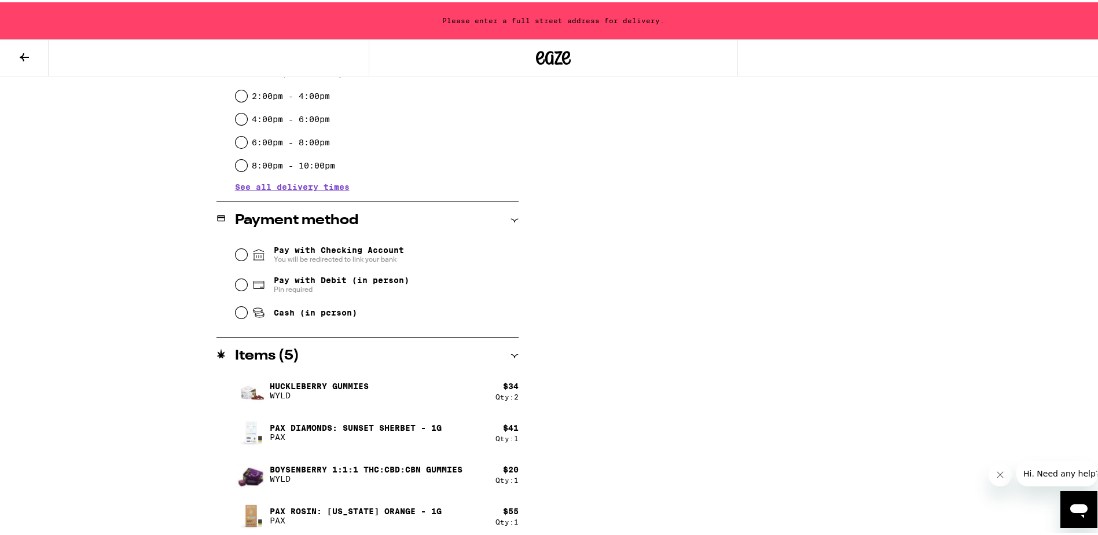
scroll to position [361, 0]
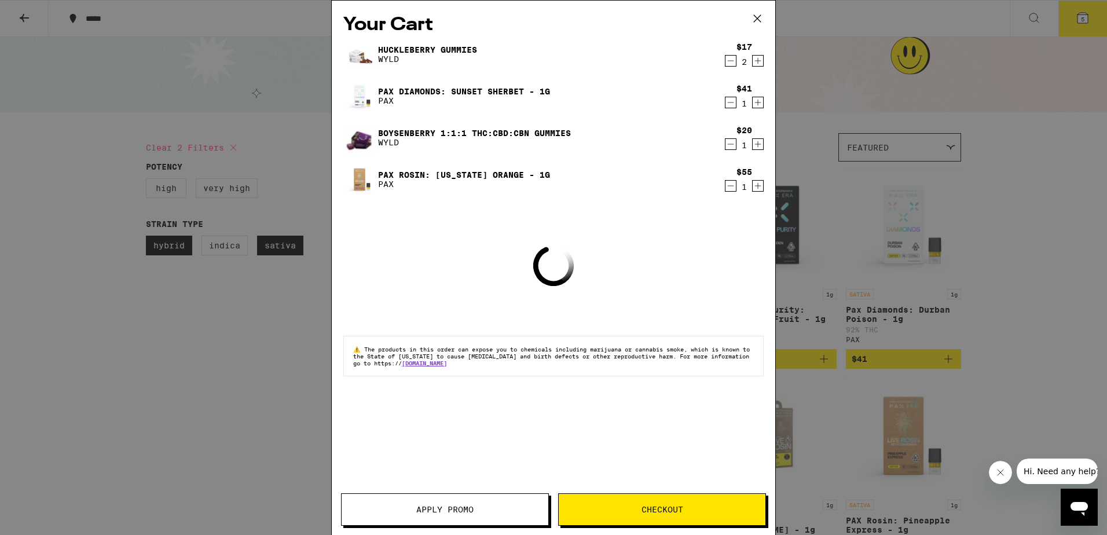
click at [456, 505] on span "Apply Promo" at bounding box center [444, 509] width 57 height 8
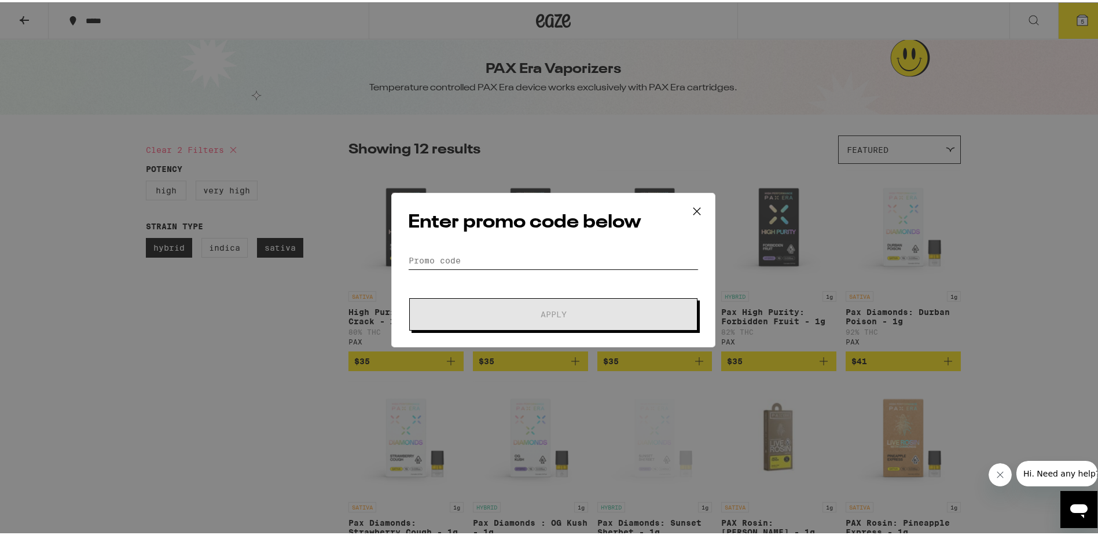
click at [452, 257] on input "Promo Code" at bounding box center [553, 258] width 291 height 17
paste input "WKND"
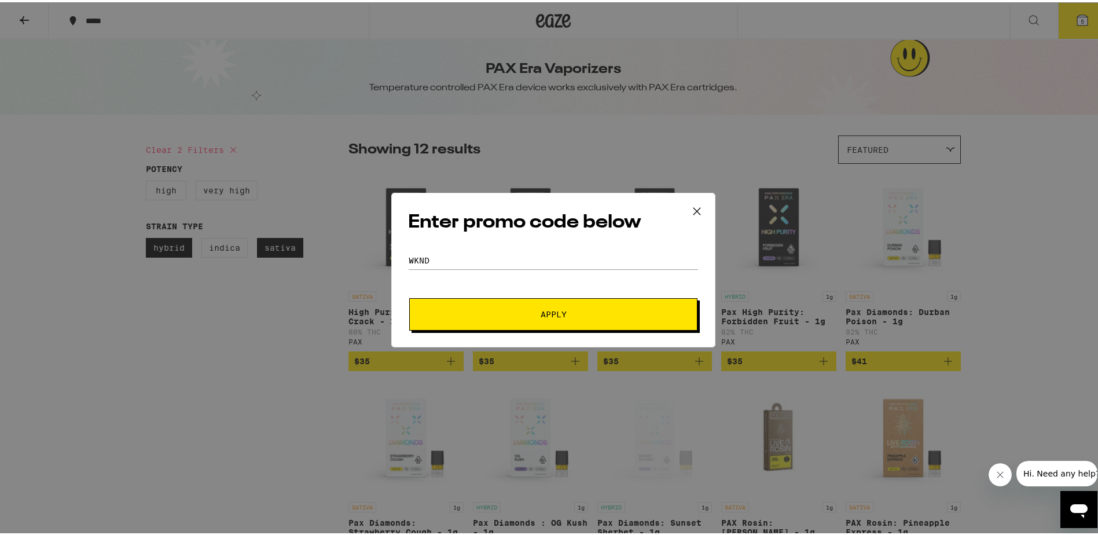
click at [506, 310] on span "Apply" at bounding box center [553, 312] width 208 height 8
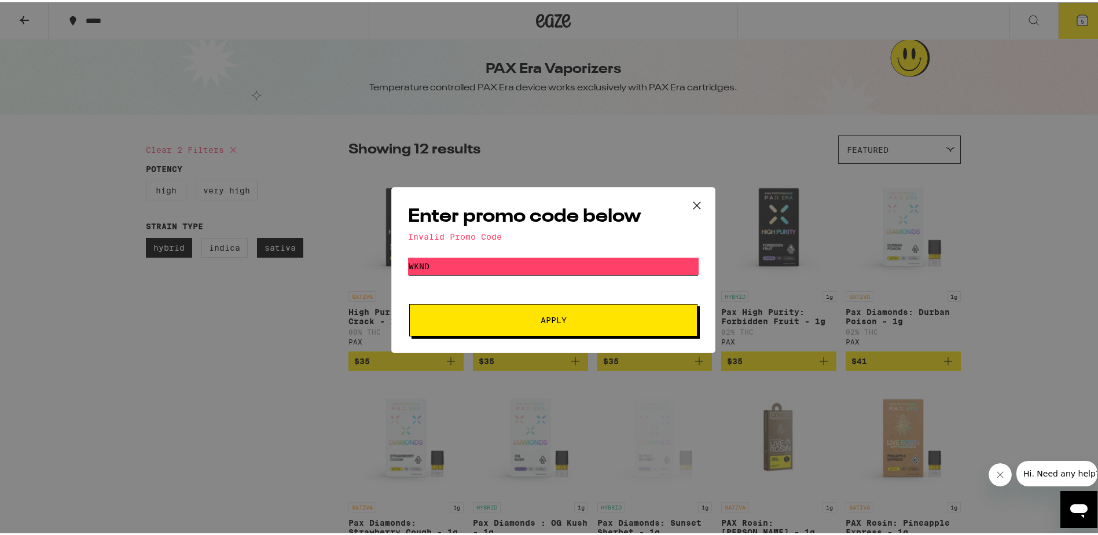
click at [499, 269] on input "WKND" at bounding box center [553, 263] width 291 height 17
type input "WEEKEND"
click at [693, 202] on icon at bounding box center [696, 203] width 17 height 17
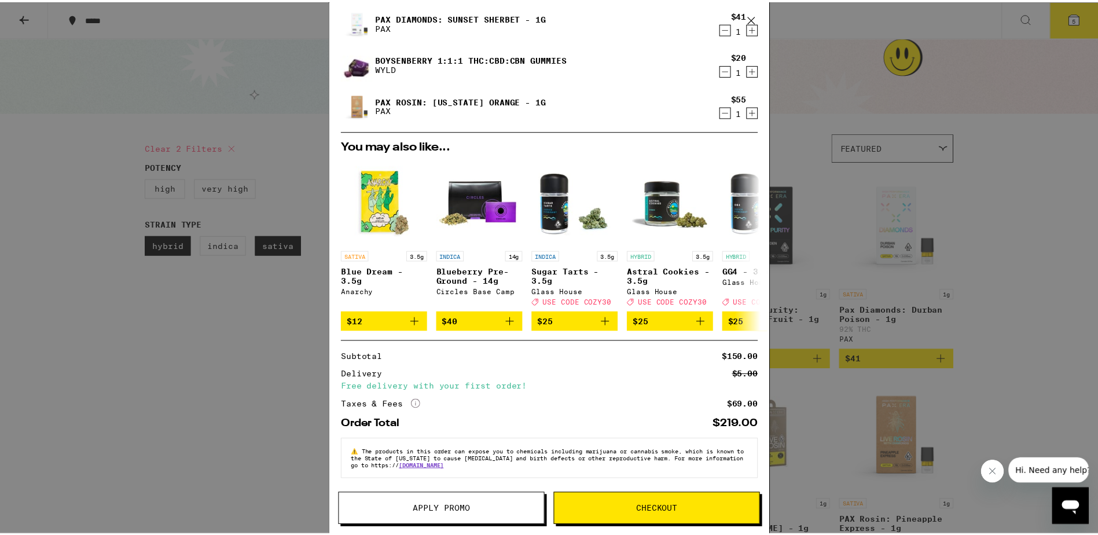
scroll to position [83, 0]
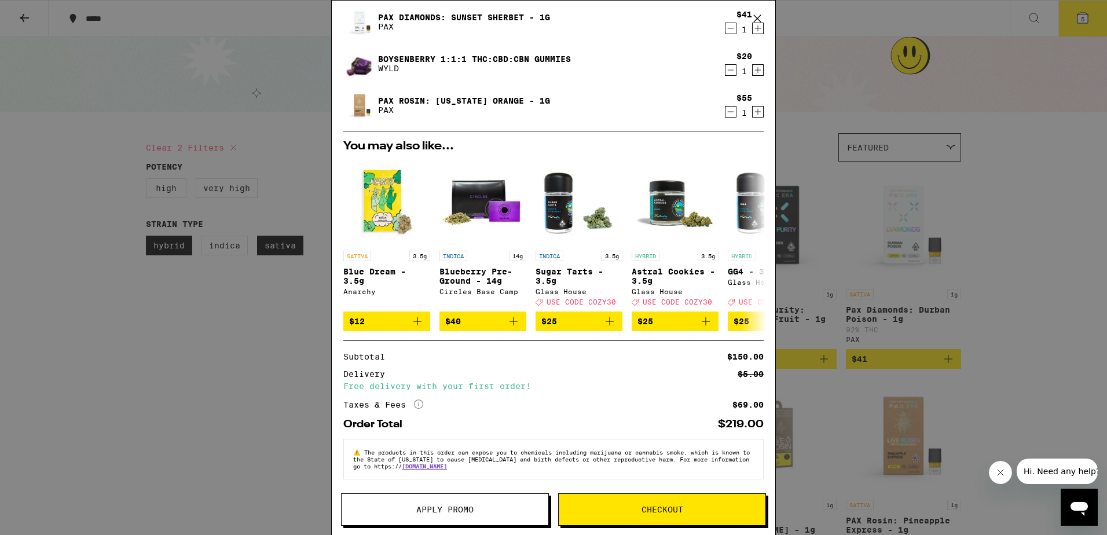
click at [676, 499] on button "Checkout" at bounding box center [662, 509] width 208 height 32
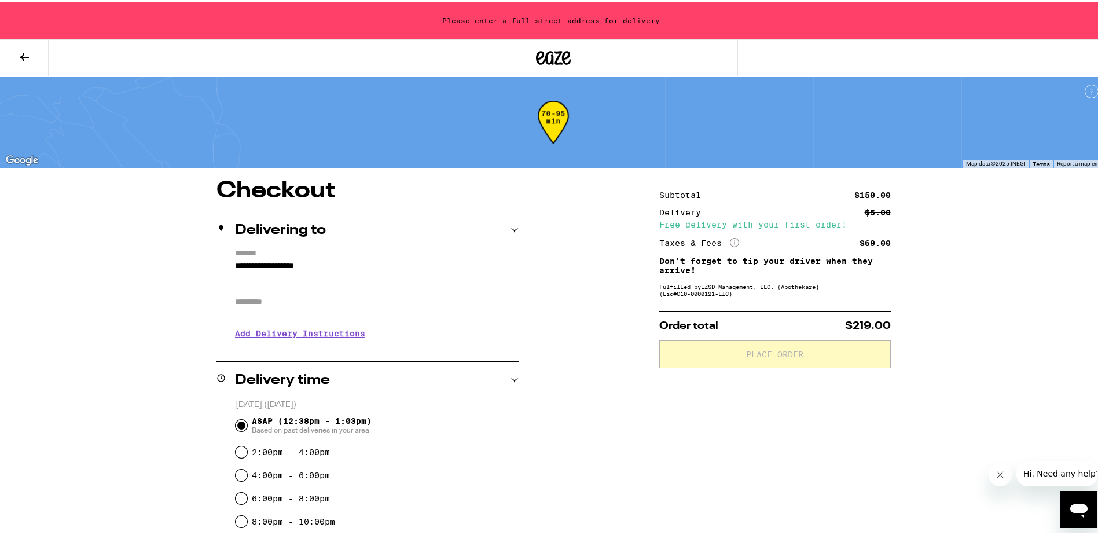
click at [338, 266] on input "**********" at bounding box center [377, 267] width 284 height 20
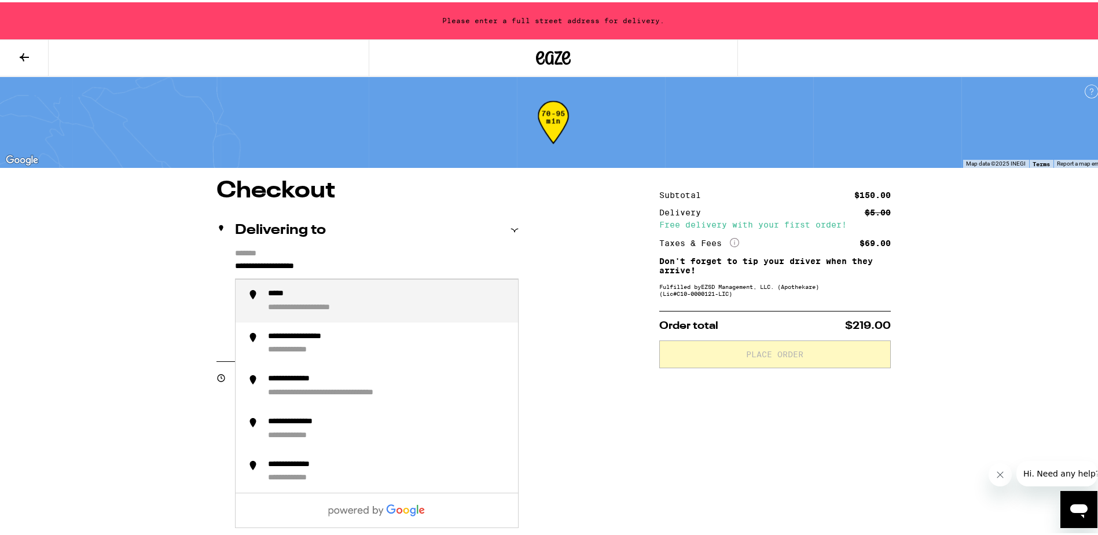
drag, startPoint x: 351, startPoint y: 263, endPoint x: 26, endPoint y: 265, distance: 324.8
click at [26, 265] on div "**********" at bounding box center [553, 448] width 1107 height 896
click at [311, 291] on div "**********" at bounding box center [320, 292] width 105 height 10
type input "**********"
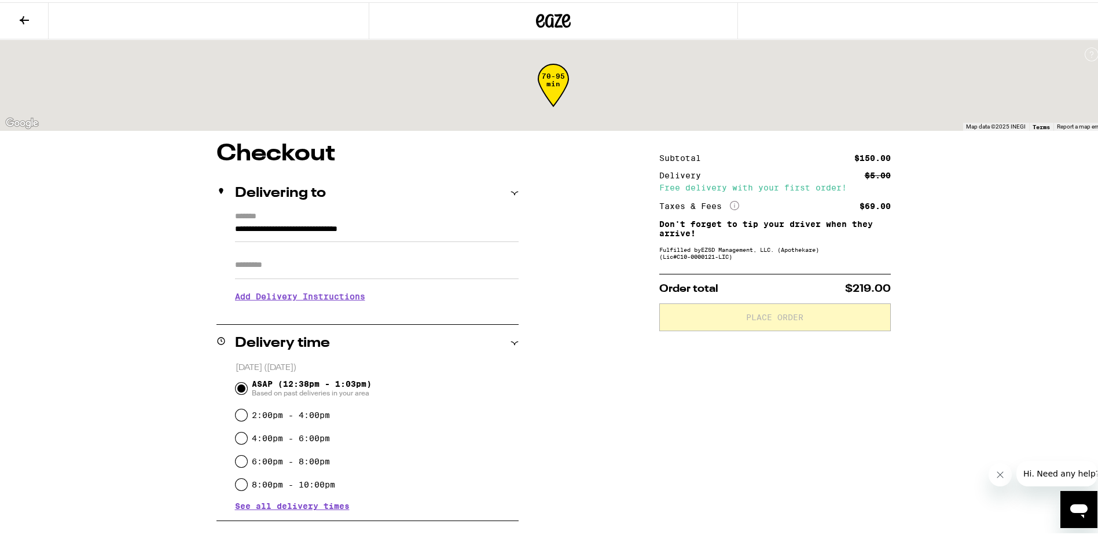
click at [288, 299] on h3 "Add Delivery Instructions" at bounding box center [377, 294] width 284 height 27
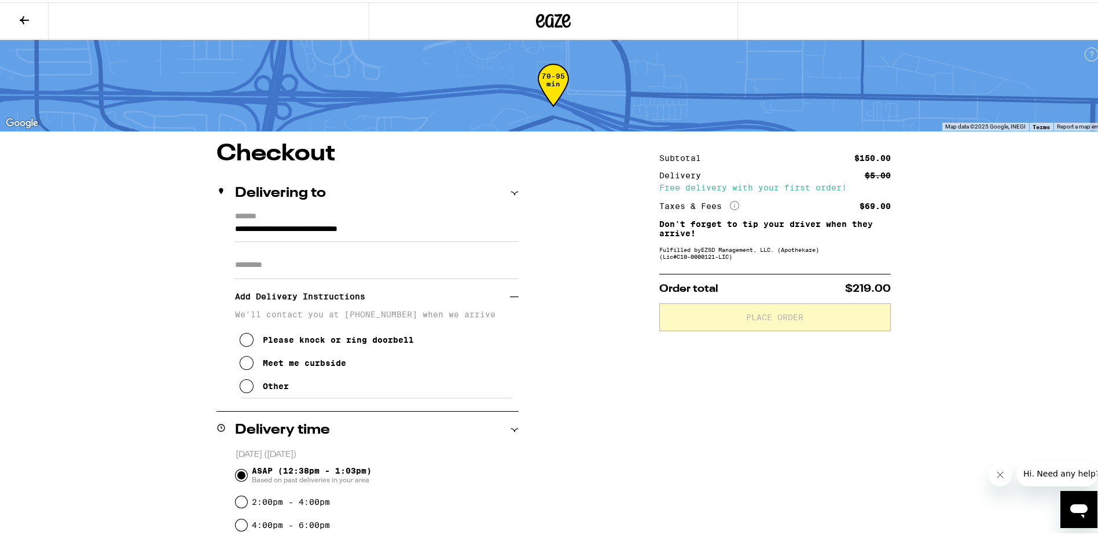
click at [265, 274] on input "Apt/Suite" at bounding box center [377, 263] width 284 height 28
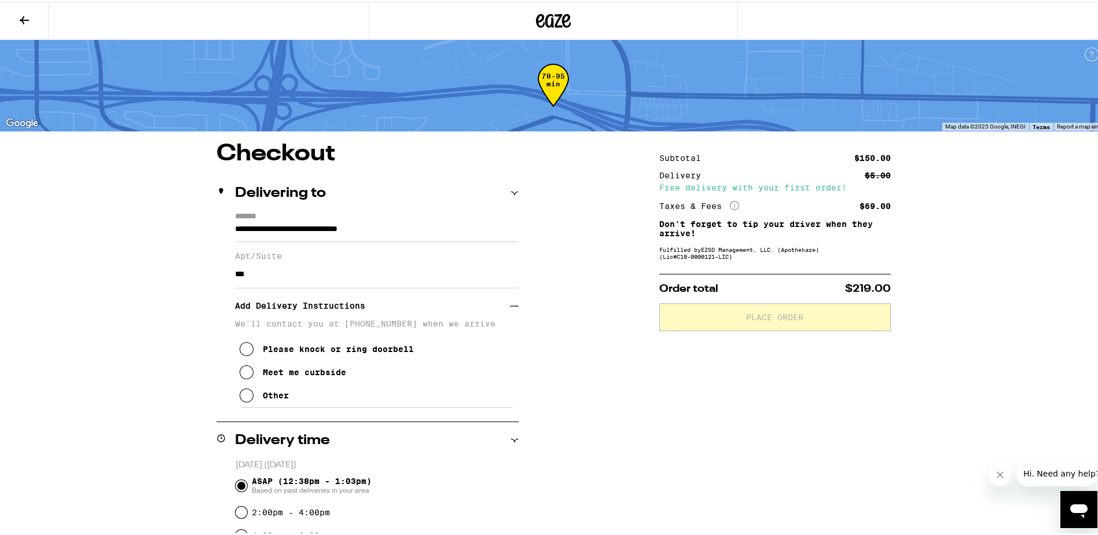
type input "***"
click at [272, 398] on div "Other" at bounding box center [276, 393] width 26 height 9
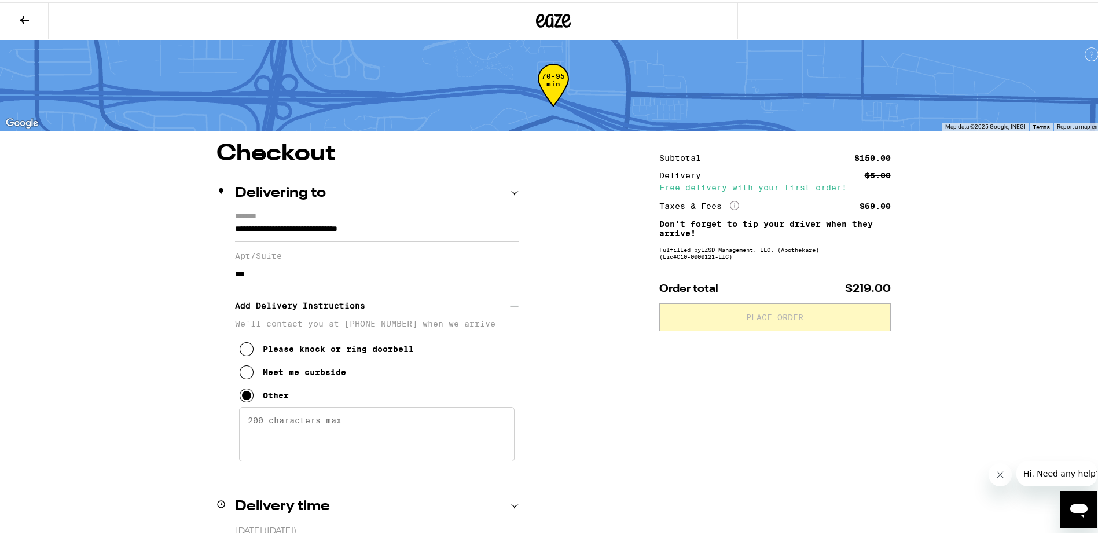
click at [314, 427] on textarea "Enter any other delivery instructions you want driver to know" at bounding box center [377, 432] width 276 height 54
type textarea "Gate Code 1234"
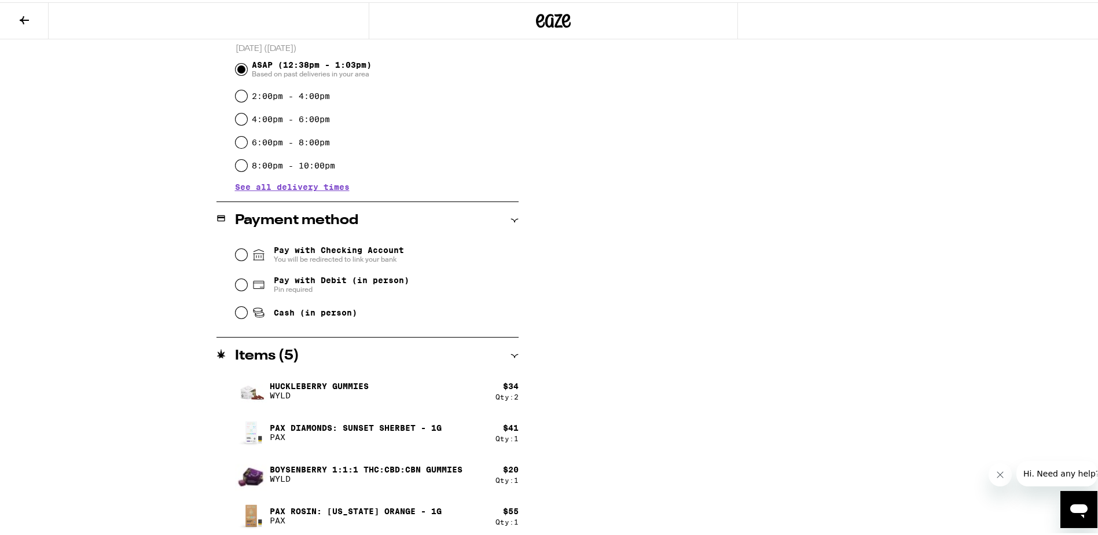
scroll to position [487, 0]
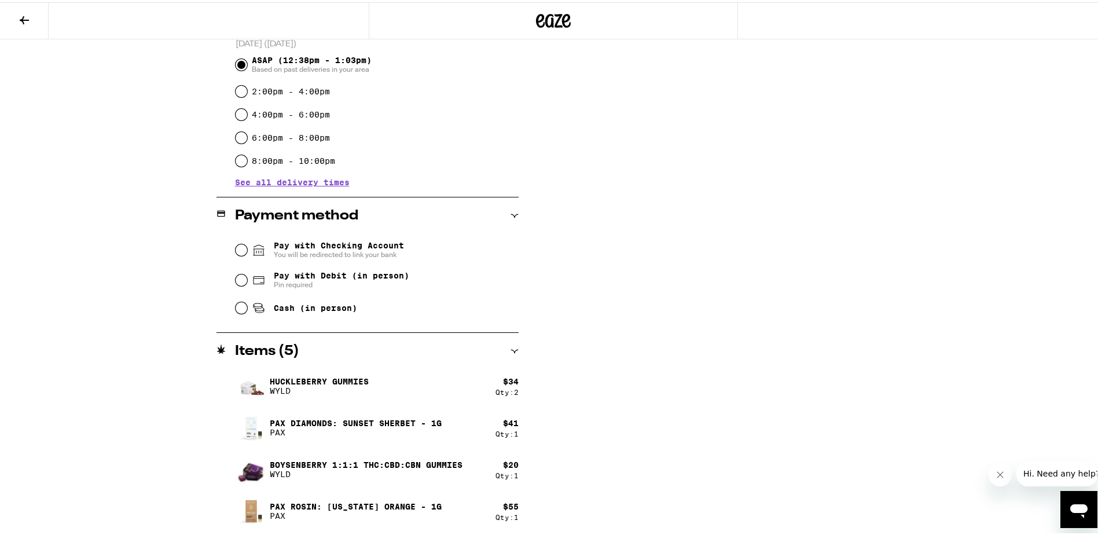
click at [327, 246] on span "Pay with Checking Account You will be redirected to link your bank" at bounding box center [339, 248] width 130 height 19
click at [247, 246] on input "Pay with Checking Account You will be redirected to link your bank" at bounding box center [242, 248] width 12 height 12
click at [298, 280] on span "Pin required" at bounding box center [341, 282] width 135 height 9
click at [247, 280] on input "Pay with Debit (in person) Pin required" at bounding box center [242, 278] width 12 height 12
radio input "true"
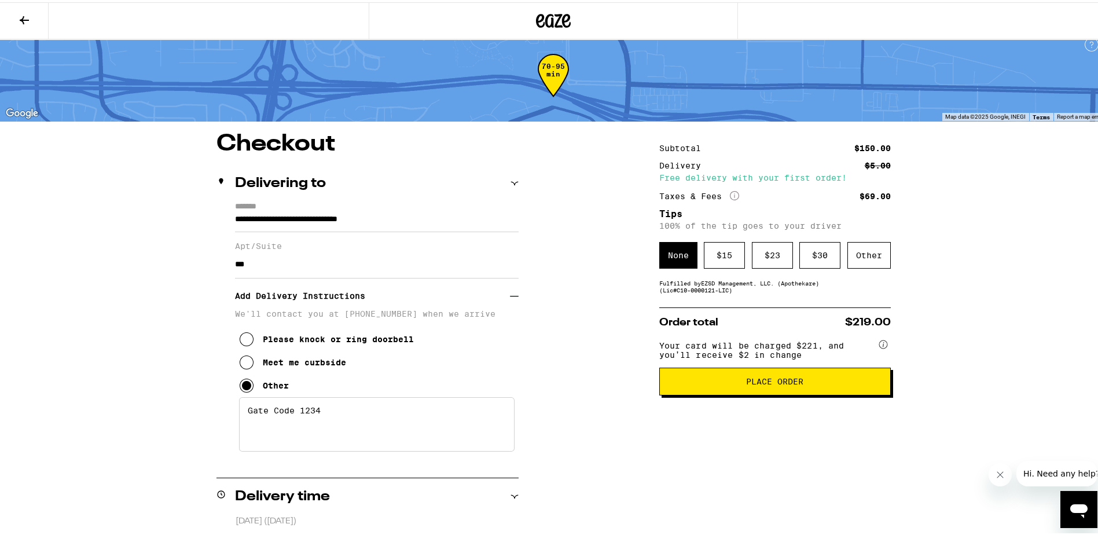
scroll to position [0, 0]
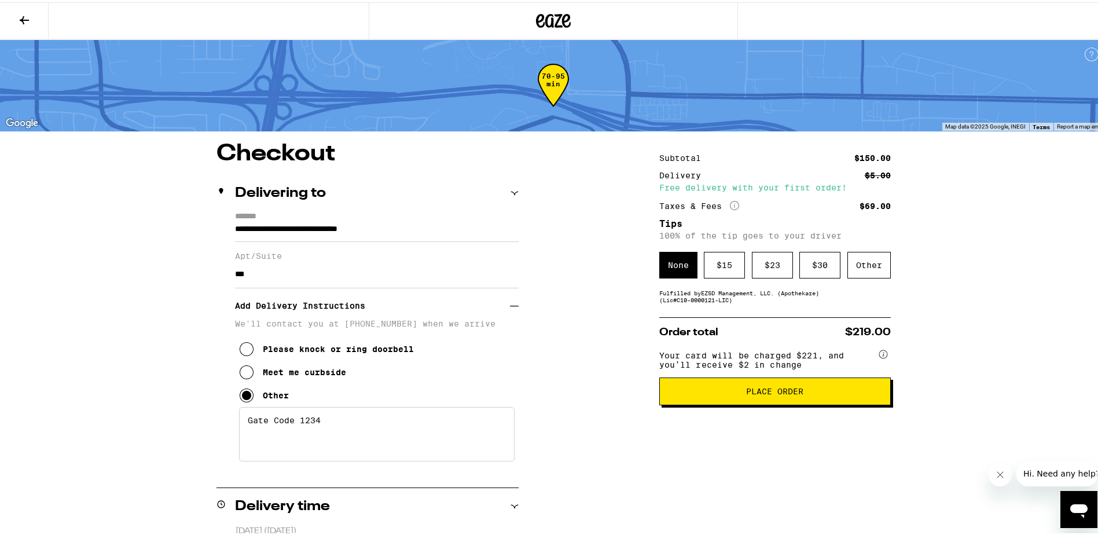
click at [807, 393] on span "Place Order" at bounding box center [775, 389] width 212 height 8
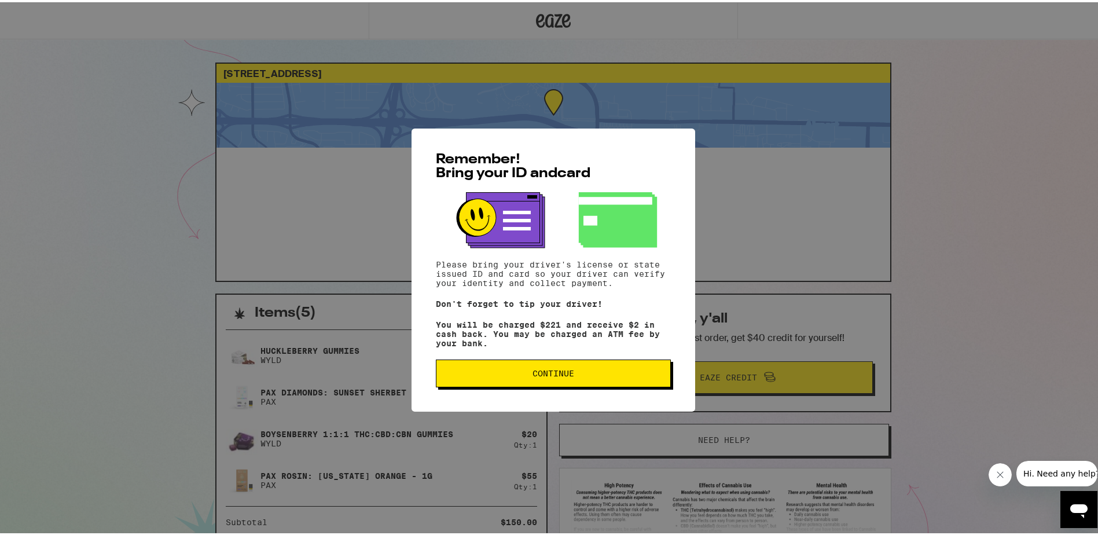
click at [563, 375] on span "Continue" at bounding box center [554, 371] width 42 height 8
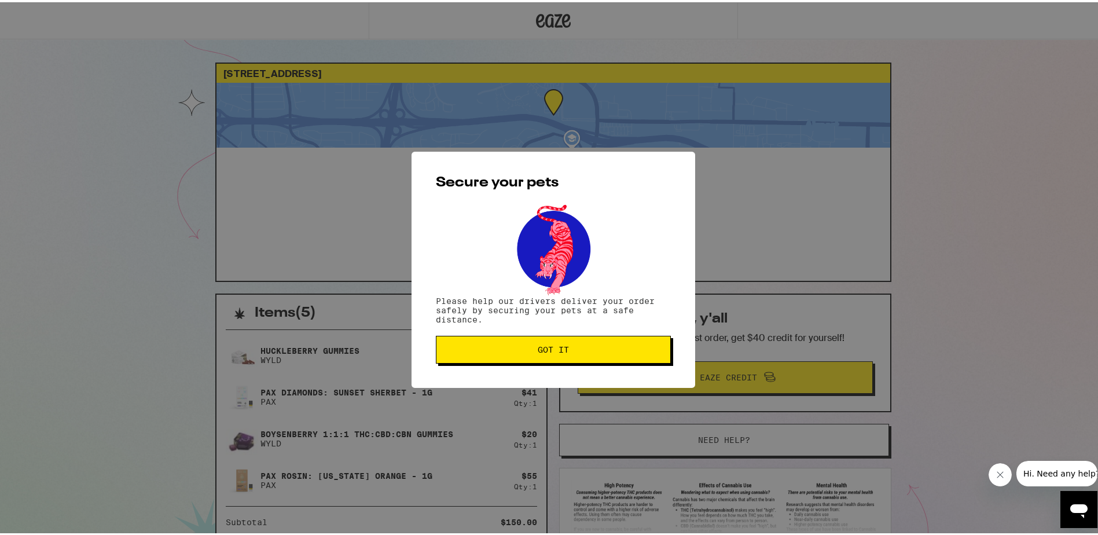
click at [563, 350] on span "Got it" at bounding box center [553, 347] width 31 height 8
